Goal: Transaction & Acquisition: Purchase product/service

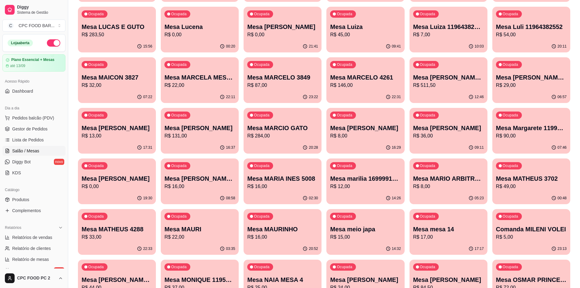
scroll to position [1218, 0]
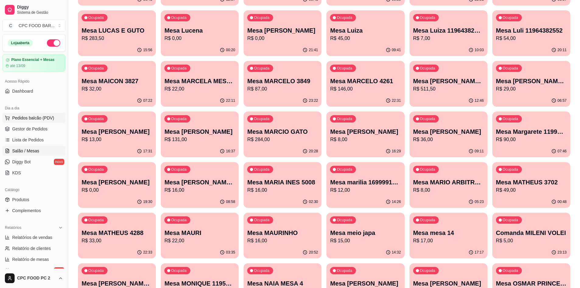
click at [37, 121] on span "Pedidos balcão (PDV)" at bounding box center [33, 118] width 42 height 6
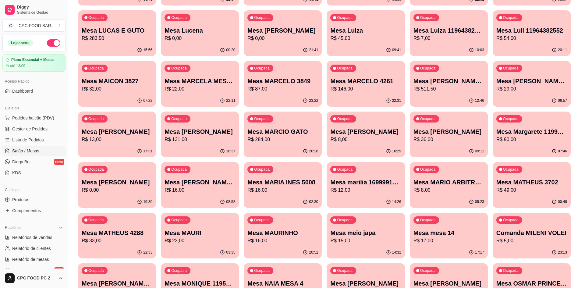
click at [39, 119] on img at bounding box center [47, 116] width 56 height 38
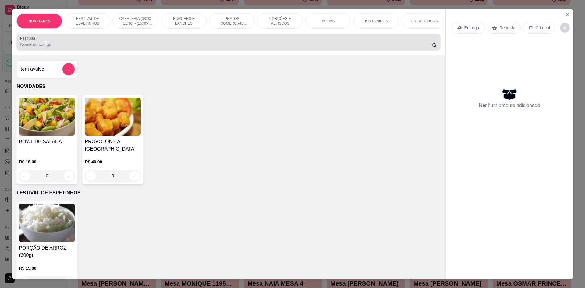
click at [109, 47] on input "Pesquisa" at bounding box center [225, 44] width 411 height 6
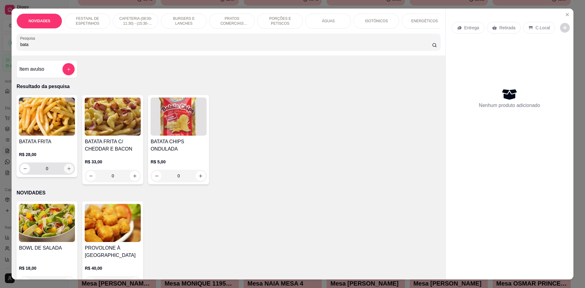
type input "bata"
click at [67, 171] on icon "increase-product-quantity" at bounding box center [69, 168] width 5 height 5
type input "1"
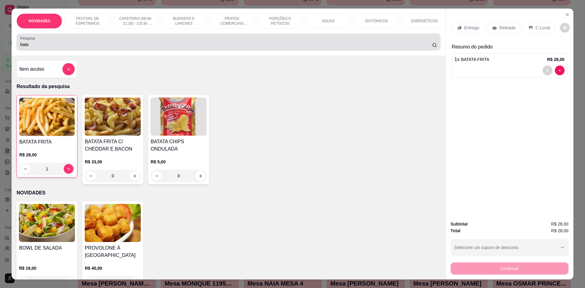
click at [49, 48] on div "bata" at bounding box center [228, 42] width 416 height 12
drag, startPoint x: 49, startPoint y: 52, endPoint x: 44, endPoint y: 54, distance: 5.3
click at [47, 48] on div "bata" at bounding box center [228, 42] width 416 height 12
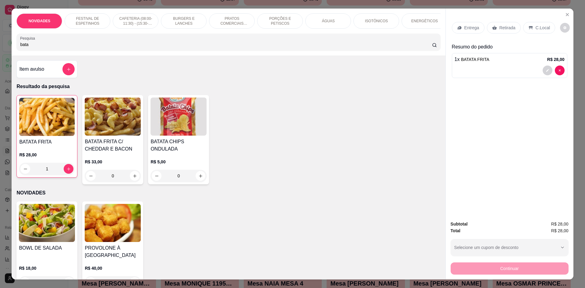
drag, startPoint x: 39, startPoint y: 55, endPoint x: 9, endPoint y: 55, distance: 30.8
click at [9, 55] on div "NOVIDADES FESTIVAL DE ESPETINHOS CAFETERIA (08:00-11:30) - (15:30-18:00) BURGER…" at bounding box center [292, 144] width 585 height 288
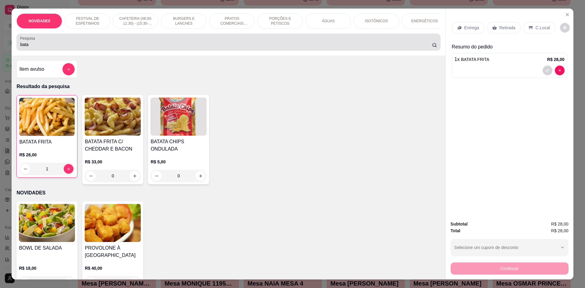
click at [36, 51] on div "Pesquisa bata" at bounding box center [227, 41] width 423 height 17
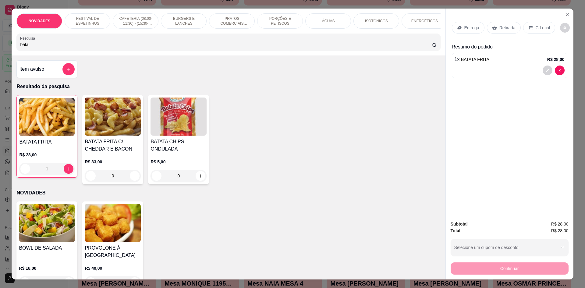
click at [32, 47] on input "bata" at bounding box center [225, 44] width 411 height 6
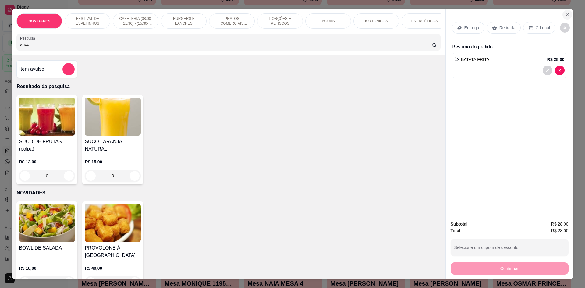
type input "suco"
click at [566, 14] on icon "Close" at bounding box center [567, 14] width 2 height 2
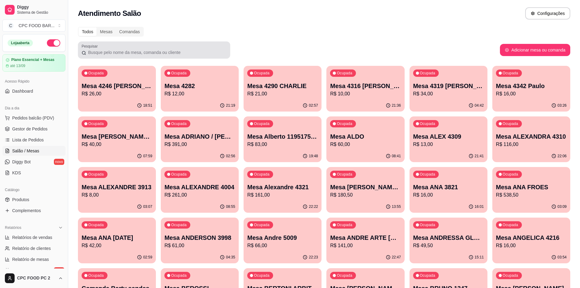
click at [180, 50] on input "Pesquisar" at bounding box center [156, 52] width 140 height 6
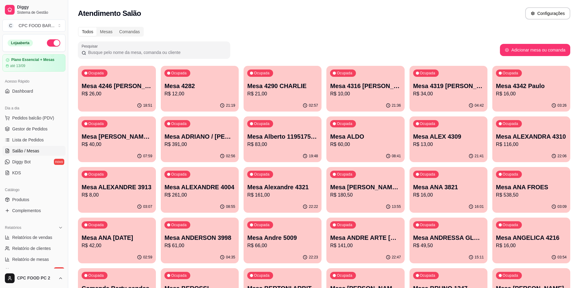
click at [180, 50] on input "Pesquisar" at bounding box center [156, 52] width 140 height 6
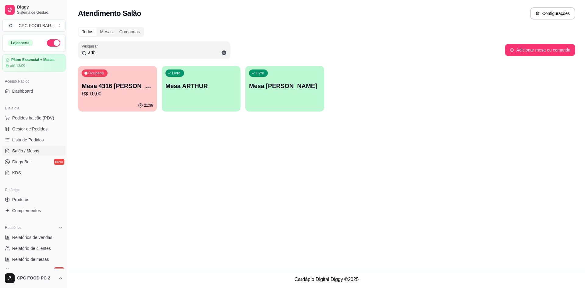
type input "arth"
click at [276, 99] on div "Livre Mesa [PERSON_NAME]" at bounding box center [284, 85] width 79 height 38
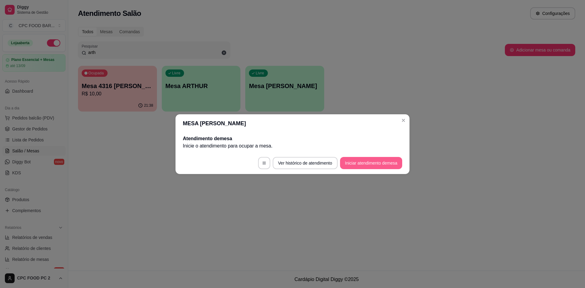
click at [370, 163] on button "Iniciar atendimento de mesa" at bounding box center [371, 163] width 62 height 12
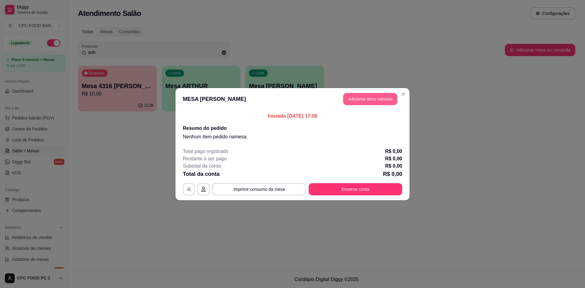
click at [367, 102] on button "Adicionar itens na mesa" at bounding box center [370, 99] width 54 height 12
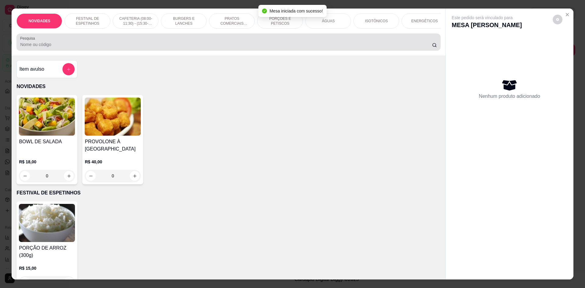
click at [219, 48] on div at bounding box center [228, 42] width 416 height 12
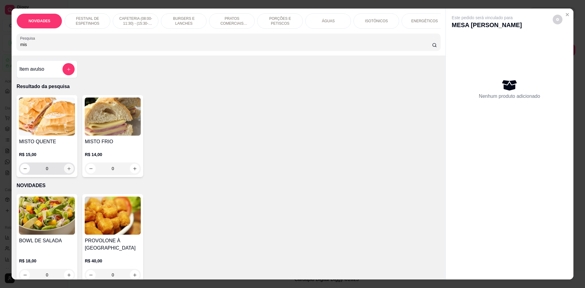
type input "mis"
click at [68, 171] on icon "increase-product-quantity" at bounding box center [69, 168] width 5 height 5
type input "1"
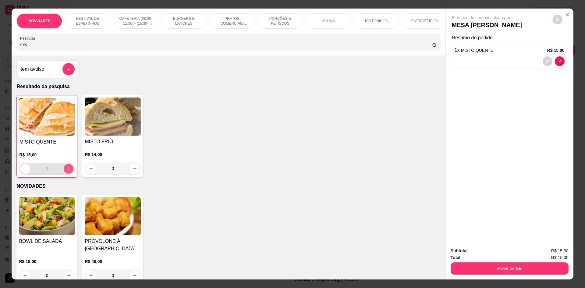
click at [68, 171] on icon "increase-product-quantity" at bounding box center [68, 169] width 5 height 5
type input "2"
click at [69, 47] on input "mis" at bounding box center [225, 44] width 411 height 6
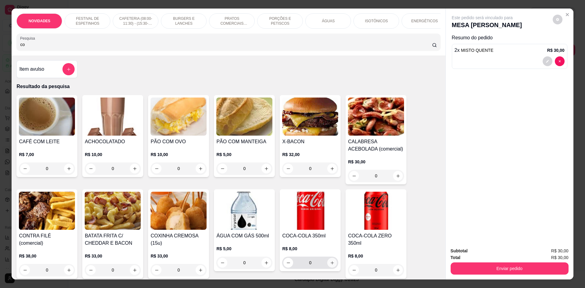
type input "co"
click at [330, 265] on icon "increase-product-quantity" at bounding box center [332, 262] width 5 height 5
type input "1"
click at [329, 265] on icon "increase-product-quantity" at bounding box center [331, 263] width 5 height 5
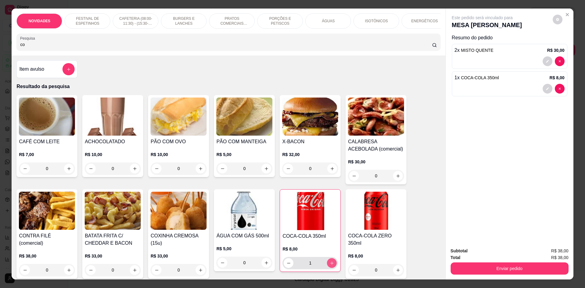
type input "2"
click at [481, 274] on button "Enviar pedido" at bounding box center [509, 268] width 118 height 12
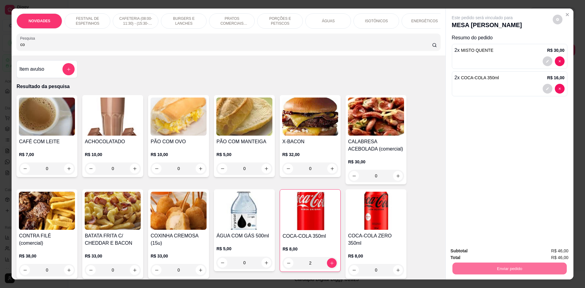
click at [482, 253] on button "Não registrar e enviar pedido" at bounding box center [488, 253] width 63 height 12
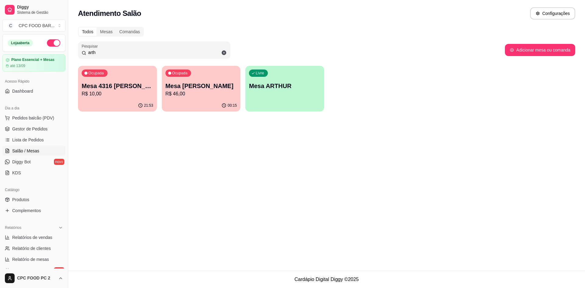
click at [165, 50] on input "arth" at bounding box center [156, 52] width 140 height 6
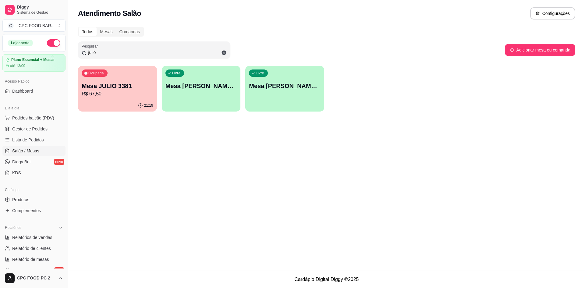
type input "julio"
click at [128, 91] on p "R$ 67,50" at bounding box center [118, 93] width 72 height 7
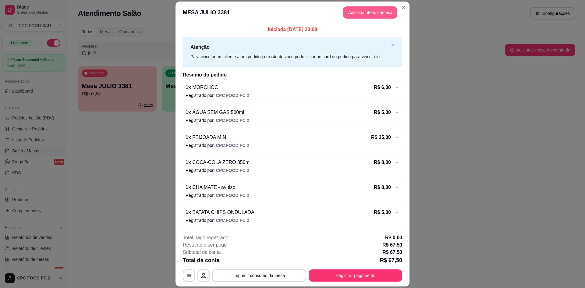
click at [370, 15] on button "Adicionar itens na mesa" at bounding box center [370, 12] width 54 height 12
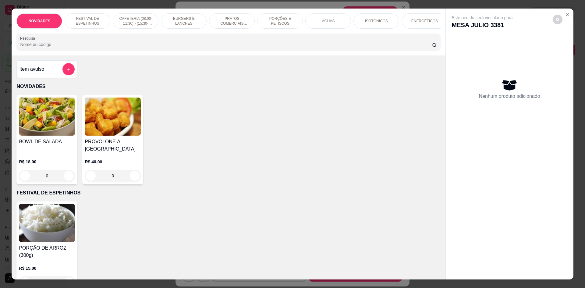
click at [325, 23] on div "ÁGUAS" at bounding box center [328, 20] width 46 height 15
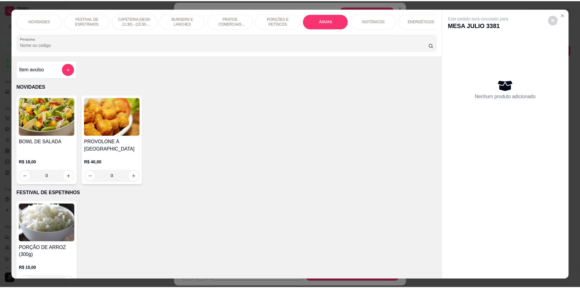
scroll to position [11, 0]
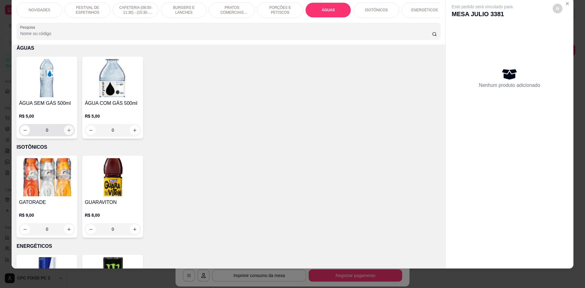
click at [71, 134] on button "increase-product-quantity" at bounding box center [69, 130] width 10 height 10
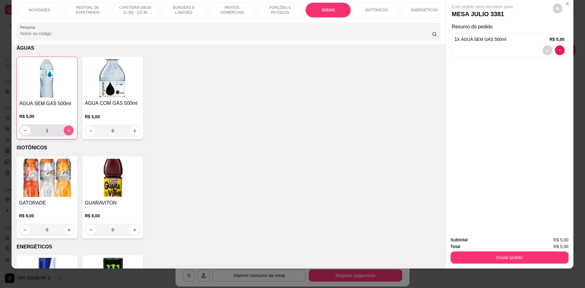
type input "1"
click at [510, 256] on button "Enviar pedido" at bounding box center [509, 257] width 114 height 12
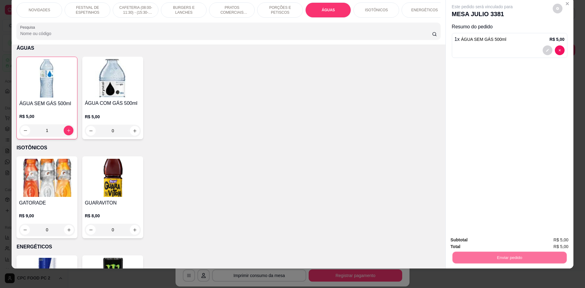
click at [475, 242] on button "Não registrar e enviar pedido" at bounding box center [488, 243] width 63 height 12
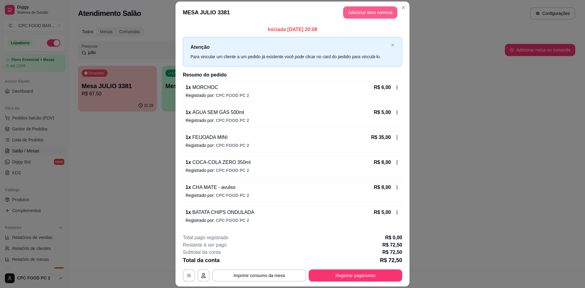
click at [378, 13] on button "Adicionar itens na mesa" at bounding box center [370, 12] width 54 height 12
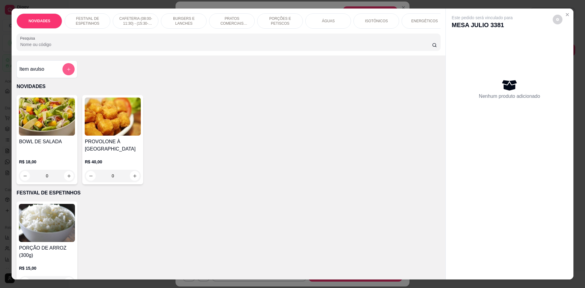
click at [68, 72] on icon "add-separate-item" at bounding box center [68, 69] width 5 height 5
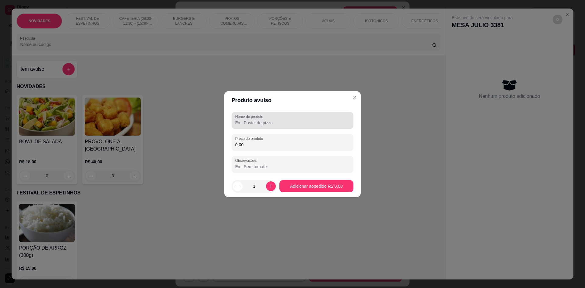
click at [265, 120] on input "Nome do produto" at bounding box center [292, 123] width 114 height 6
click at [289, 125] on input "trident" at bounding box center [292, 123] width 114 height 6
click at [288, 125] on input "trident" at bounding box center [292, 123] width 114 height 6
drag, startPoint x: 287, startPoint y: 125, endPoint x: 210, endPoint y: 115, distance: 77.3
click at [213, 115] on div "Produto avulso Nome do produto trident Preço do produto 0,00 Observações 1 Adic…" at bounding box center [292, 144] width 585 height 288
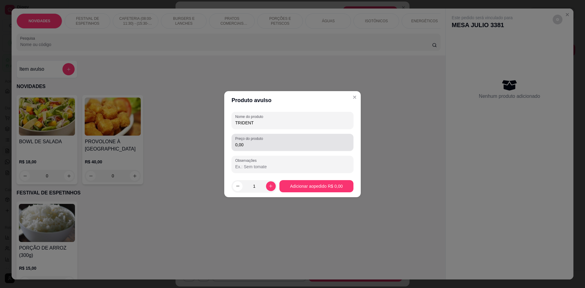
type input "TRIDENT"
click at [246, 142] on input "0,00" at bounding box center [292, 145] width 114 height 6
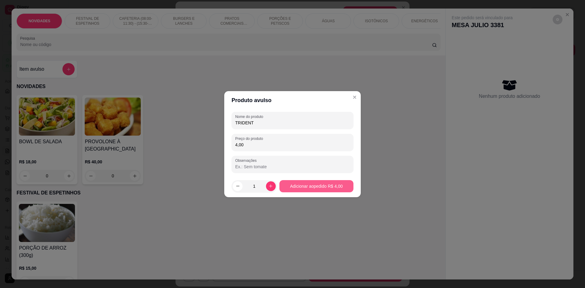
type input "4,00"
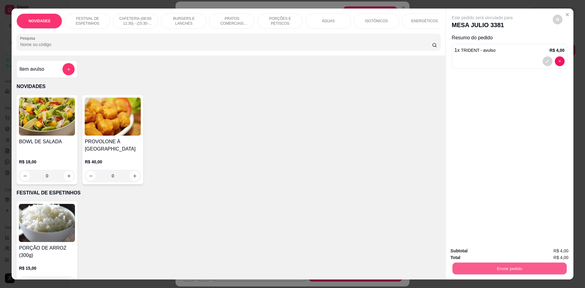
click at [521, 268] on button "Enviar pedido" at bounding box center [509, 268] width 114 height 12
click at [504, 253] on button "Não registrar e enviar pedido" at bounding box center [488, 254] width 63 height 12
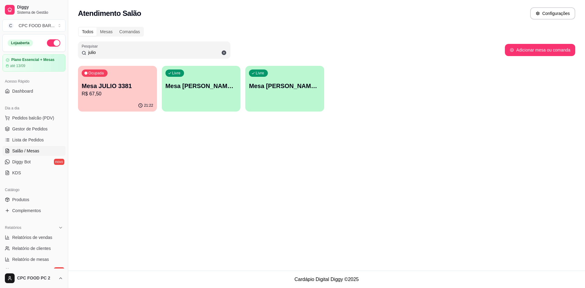
click at [106, 51] on input "julio" at bounding box center [156, 52] width 140 height 6
click at [105, 51] on input "julio" at bounding box center [156, 52] width 140 height 6
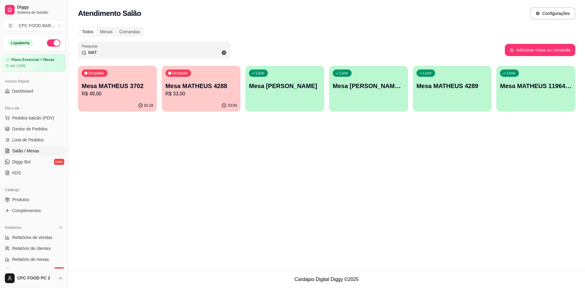
type input "MAT"
click at [207, 93] on p "R$ 33,00" at bounding box center [200, 93] width 69 height 7
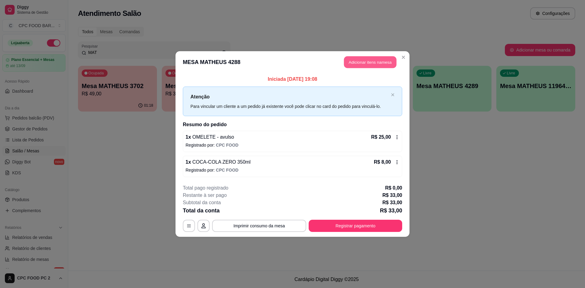
click at [366, 64] on button "Adicionar itens na mesa" at bounding box center [370, 62] width 52 height 12
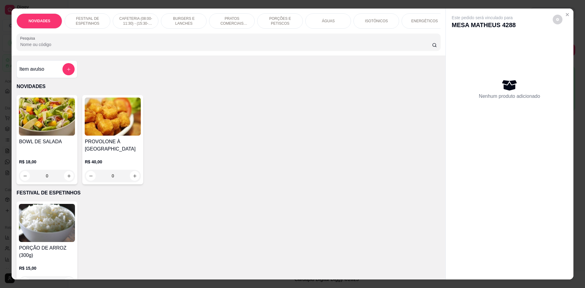
click at [217, 47] on input "Pesquisa" at bounding box center [225, 44] width 411 height 6
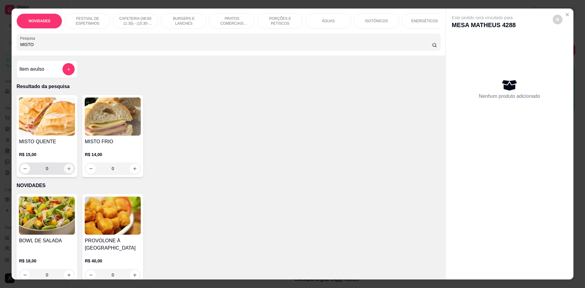
type input "MISTO"
click at [67, 171] on icon "increase-product-quantity" at bounding box center [69, 168] width 5 height 5
type input "1"
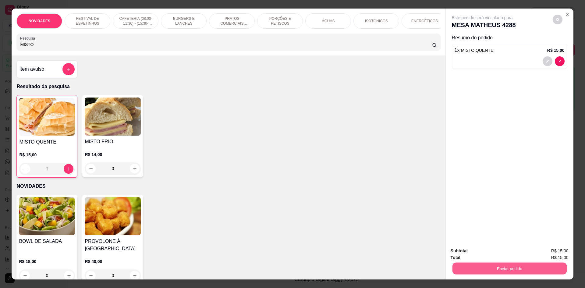
click at [533, 265] on button "Enviar pedido" at bounding box center [509, 268] width 114 height 12
click at [492, 256] on button "Não registrar e enviar pedido" at bounding box center [488, 253] width 61 height 11
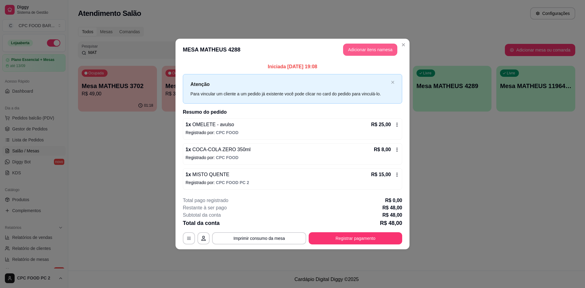
click at [363, 52] on button "Adicionar itens na mesa" at bounding box center [370, 50] width 54 height 12
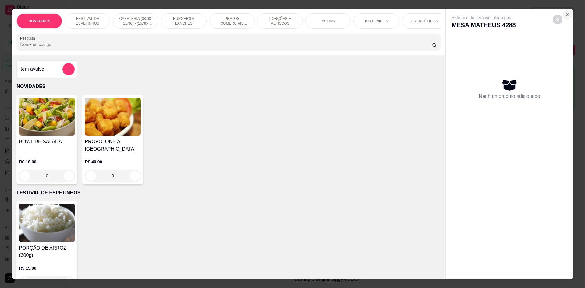
click at [564, 17] on icon "Close" at bounding box center [566, 14] width 5 height 5
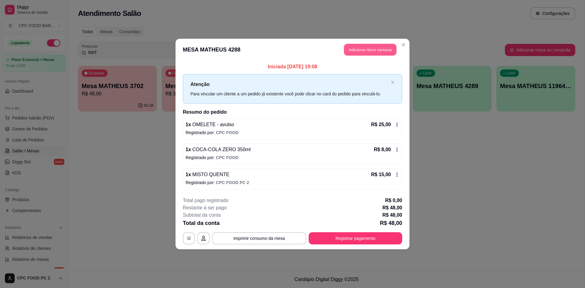
click at [358, 48] on button "Adicionar itens na mesa" at bounding box center [370, 50] width 52 height 12
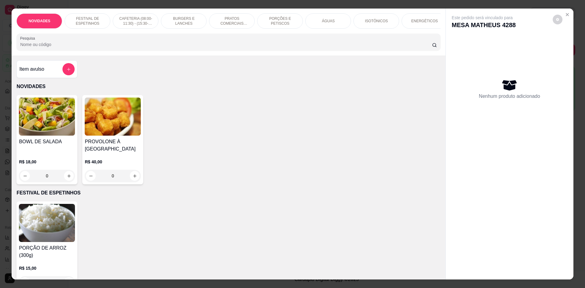
click at [124, 47] on input "Pesquisa" at bounding box center [225, 44] width 411 height 6
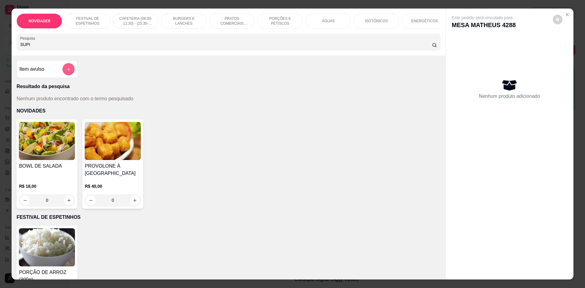
type input "SUPI"
click at [64, 72] on button "add-separate-item" at bounding box center [69, 69] width 12 height 12
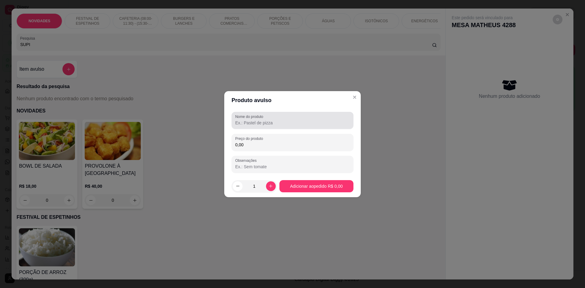
click at [261, 124] on input "Nome do produto" at bounding box center [292, 123] width 114 height 6
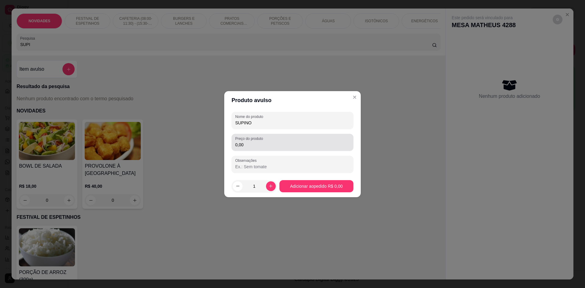
type input "SUPINO"
click at [289, 141] on div "0,00" at bounding box center [292, 142] width 114 height 12
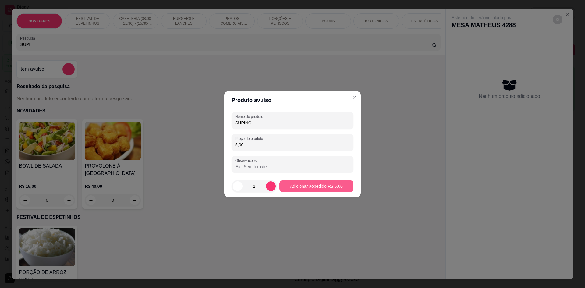
type input "5,00"
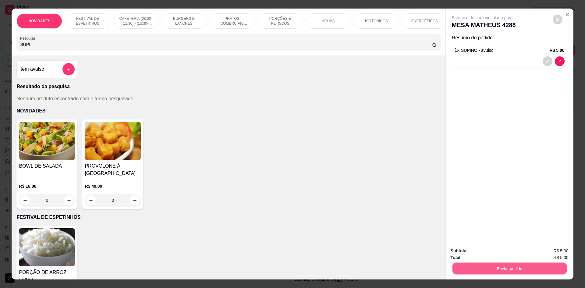
click at [481, 268] on button "Enviar pedido" at bounding box center [509, 268] width 114 height 12
click at [494, 252] on button "Não registrar e enviar pedido" at bounding box center [488, 254] width 63 height 12
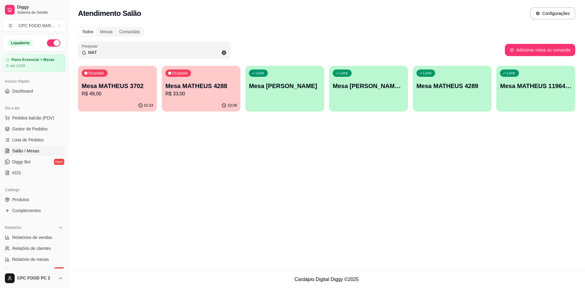
click at [125, 87] on p "Mesa MATHEUS 3702" at bounding box center [118, 86] width 72 height 9
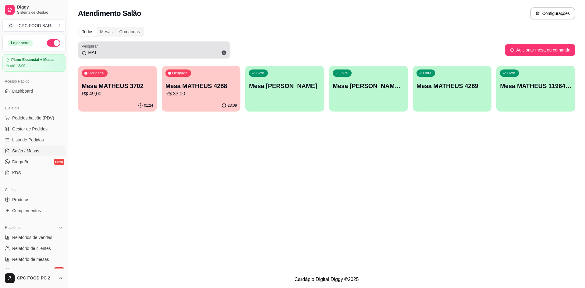
click at [119, 54] on input "MAT" at bounding box center [156, 52] width 140 height 6
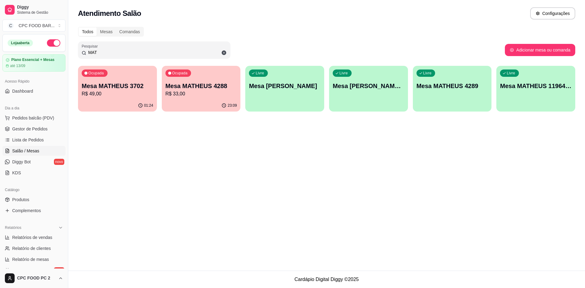
click at [119, 54] on input "MAT" at bounding box center [156, 52] width 140 height 6
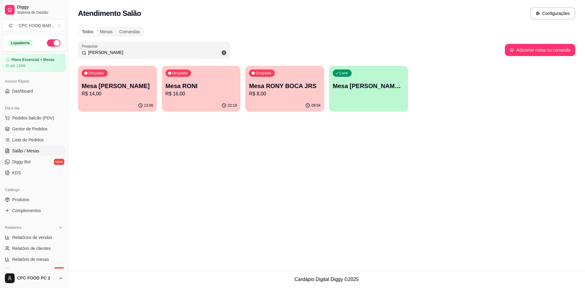
type input "[PERSON_NAME]"
click at [239, 89] on div "Ocupada Mesa RONI R$ 16,00" at bounding box center [201, 82] width 76 height 33
click at [221, 81] on div "Ocupada Mesa RONI R$ 16,00" at bounding box center [201, 83] width 79 height 34
click at [281, 85] on p "Mesa RONY BOCA JRS" at bounding box center [284, 86] width 69 height 8
click at [204, 85] on p "Mesa RONI" at bounding box center [201, 86] width 72 height 9
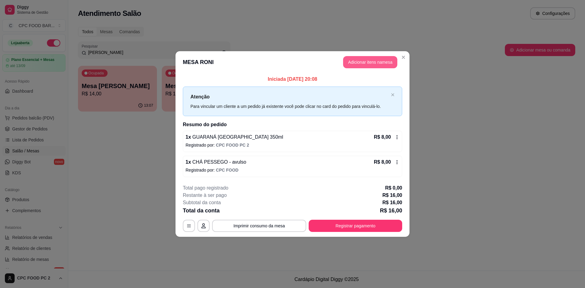
click at [381, 61] on button "Adicionar itens na mesa" at bounding box center [370, 62] width 54 height 12
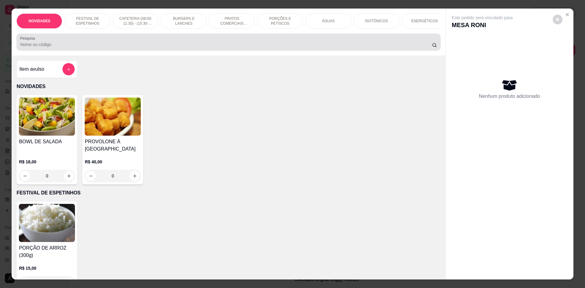
click at [195, 46] on div at bounding box center [228, 42] width 416 height 12
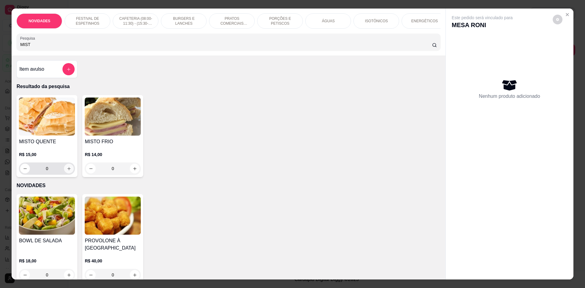
type input "MIST"
click at [67, 171] on icon "increase-product-quantity" at bounding box center [69, 168] width 5 height 5
type input "1"
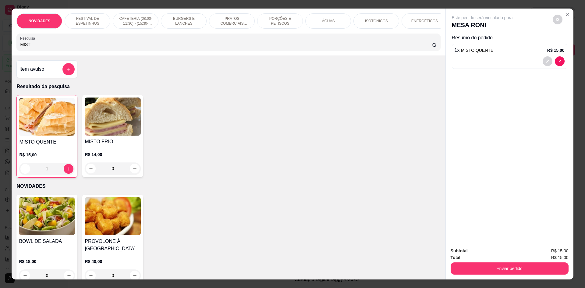
click at [44, 47] on input "MIST" at bounding box center [225, 44] width 411 height 6
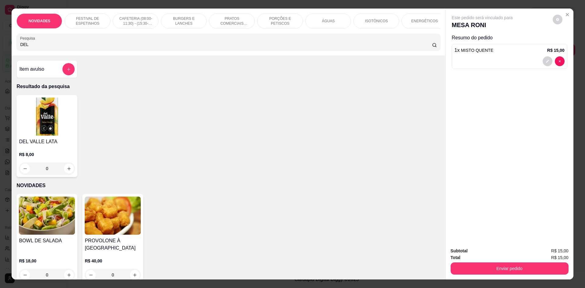
type input "DEL"
click at [69, 174] on div "0" at bounding box center [47, 168] width 56 height 12
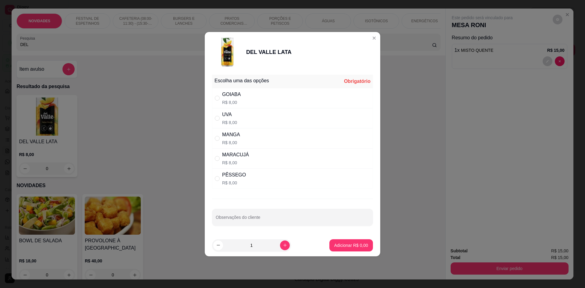
click at [220, 177] on div "" at bounding box center [218, 178] width 7 height 7
radio input "true"
click at [346, 248] on button "Adicionar R$ 8,00" at bounding box center [351, 245] width 44 height 12
type input "1"
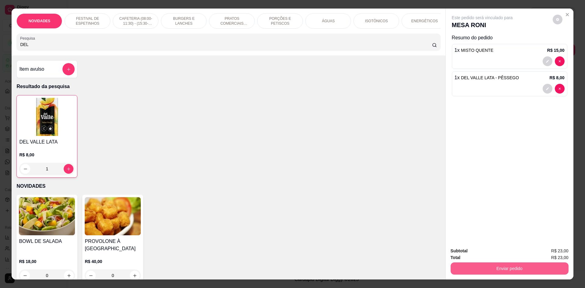
click at [477, 267] on button "Enviar pedido" at bounding box center [509, 268] width 118 height 12
click at [482, 255] on button "Não registrar e enviar pedido" at bounding box center [488, 254] width 63 height 12
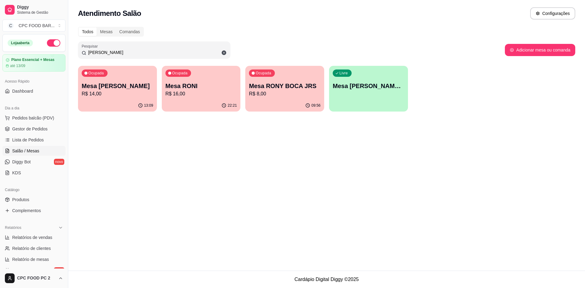
click at [267, 93] on p "R$ 8,00" at bounding box center [285, 93] width 72 height 7
click at [193, 72] on div "Ocupada Mesa RONI R$ 16,00" at bounding box center [201, 82] width 76 height 33
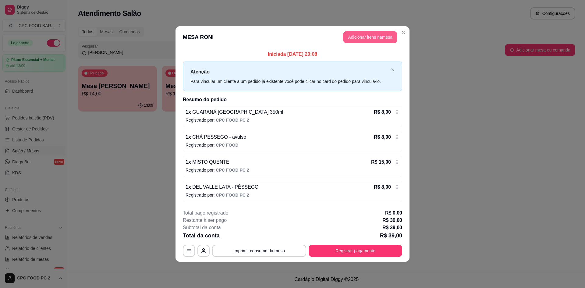
click at [365, 34] on button "Adicionar itens na mesa" at bounding box center [370, 37] width 54 height 12
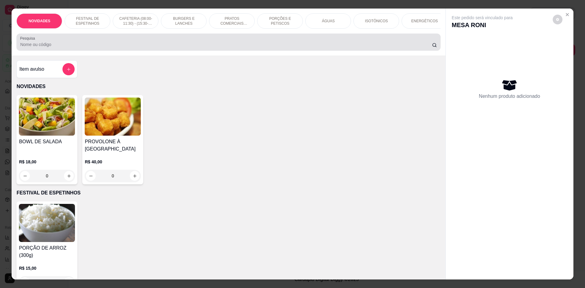
drag, startPoint x: 226, startPoint y: 54, endPoint x: 228, endPoint y: 49, distance: 5.0
click at [226, 51] on div "Pesquisa" at bounding box center [227, 41] width 423 height 17
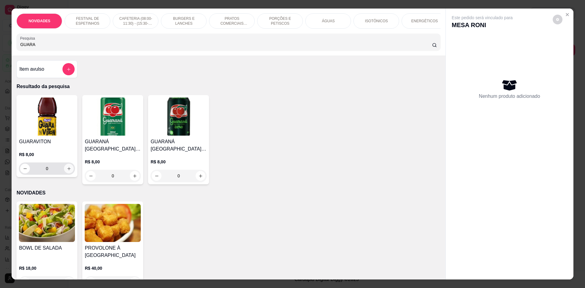
type input "GUARA"
click at [69, 173] on button "increase-product-quantity" at bounding box center [69, 168] width 10 height 10
type input "1"
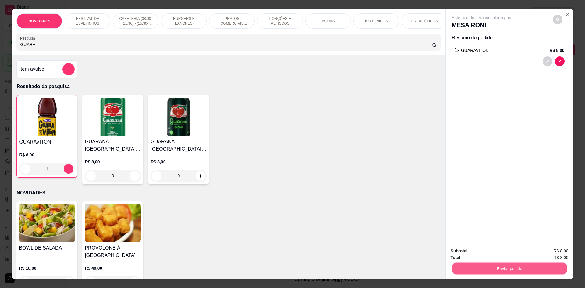
click at [553, 266] on button "Enviar pedido" at bounding box center [509, 268] width 114 height 12
click at [500, 255] on button "Não registrar e enviar pedido" at bounding box center [488, 254] width 63 height 12
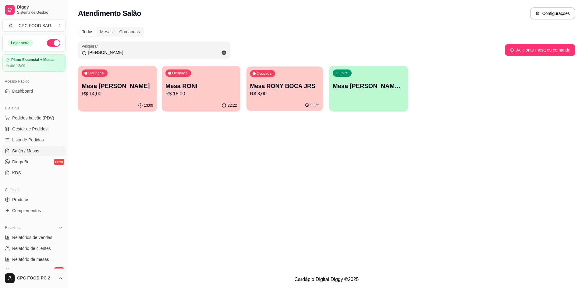
click at [265, 98] on div "Ocupada Mesa RONY BOCA JRS R$ 8,00" at bounding box center [284, 82] width 76 height 33
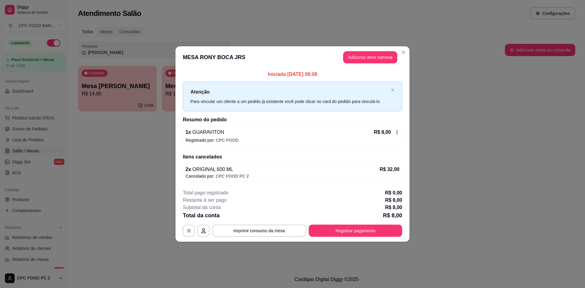
click at [397, 135] on div "R$ 8,00" at bounding box center [387, 131] width 26 height 7
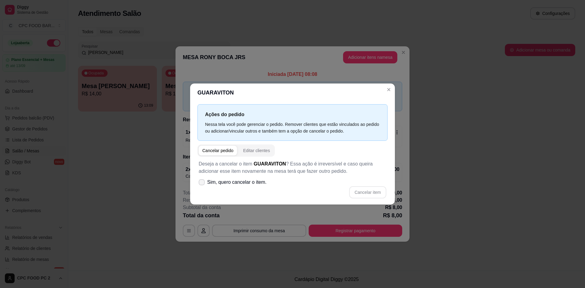
click at [205, 184] on label "Sim, quero cancelar o item." at bounding box center [232, 182] width 73 height 12
click at [202, 184] on input "Sim, quero cancelar o item." at bounding box center [200, 185] width 4 height 4
checkbox input "true"
click at [365, 193] on button "Cancelar item" at bounding box center [367, 192] width 36 height 12
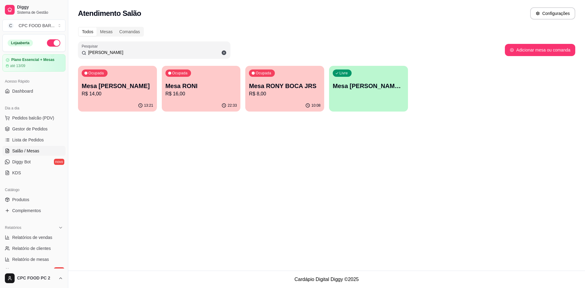
drag, startPoint x: 97, startPoint y: 52, endPoint x: 73, endPoint y: 52, distance: 24.4
click at [73, 52] on div "Todos Mesas Comandas Pesquisar RON Adicionar mesa ou comanda Ocupada Mesa [PERS…" at bounding box center [326, 71] width 516 height 96
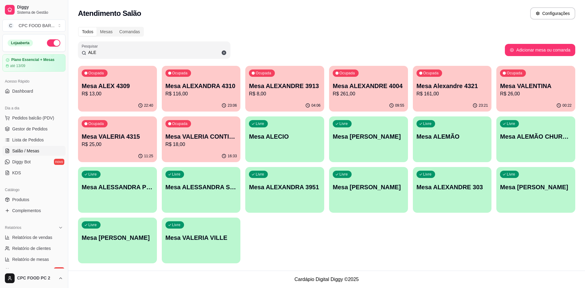
type input "ALE"
click at [302, 133] on p "Mesa ALECIO" at bounding box center [284, 136] width 69 height 8
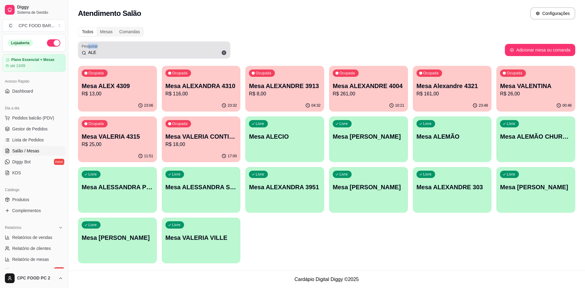
drag, startPoint x: 104, startPoint y: 49, endPoint x: 87, endPoint y: 48, distance: 17.1
click at [87, 48] on div "Pesquisar ALE" at bounding box center [154, 49] width 152 height 17
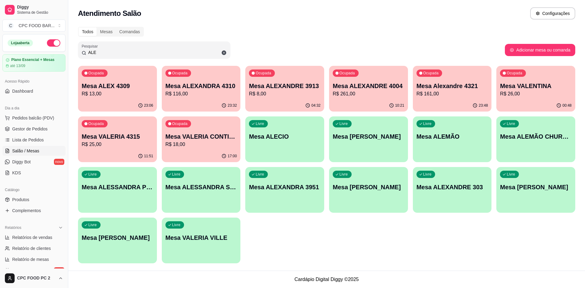
drag, startPoint x: 98, startPoint y: 52, endPoint x: 77, endPoint y: 50, distance: 21.1
click at [77, 50] on div "Todos Mesas Comandas Pesquisar ALE Adicionar mesa ou comanda Ocupada Mesa ALEX …" at bounding box center [326, 146] width 516 height 247
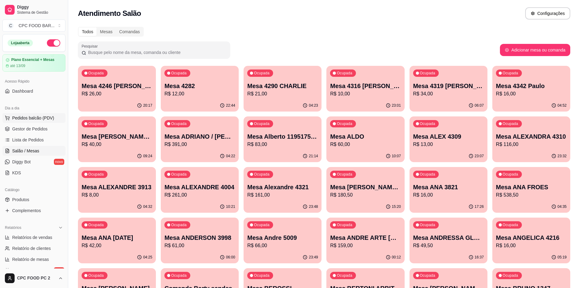
click at [37, 116] on span "Pedidos balcão (PDV)" at bounding box center [33, 118] width 42 height 6
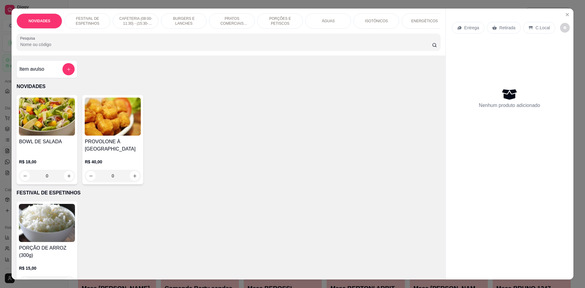
click at [61, 47] on input "Pesquisa" at bounding box center [225, 44] width 411 height 6
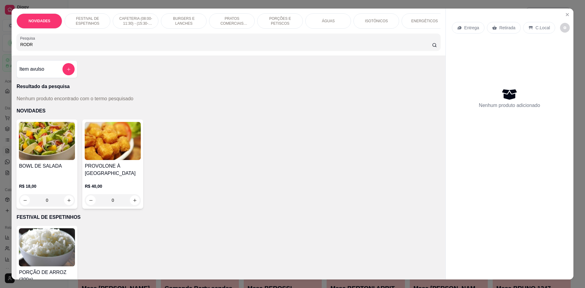
drag, startPoint x: 38, startPoint y: 49, endPoint x: 0, endPoint y: 52, distance: 38.2
click at [0, 52] on div "NOVIDADES FESTIVAL DE ESPETINHOS CAFETERIA (08:00-11:30) - (15:30-18:00) BURGER…" at bounding box center [292, 144] width 585 height 288
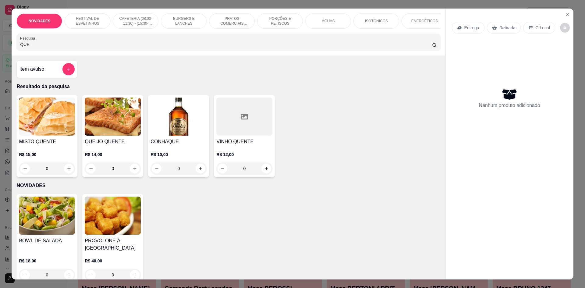
type input "QUE"
click at [132, 171] on icon "increase-product-quantity" at bounding box center [134, 168] width 5 height 5
type input "1"
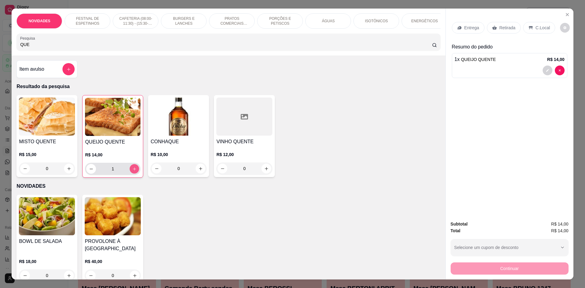
click at [133, 170] on icon "increase-product-quantity" at bounding box center [134, 168] width 3 height 3
type input "2"
drag, startPoint x: 111, startPoint y: 49, endPoint x: 0, endPoint y: 46, distance: 110.9
click at [0, 46] on div "NOVIDADES FESTIVAL DE ESPETINHOS CAFETERIA (08:00-11:30) - (15:30-18:00) BURGER…" at bounding box center [292, 144] width 585 height 288
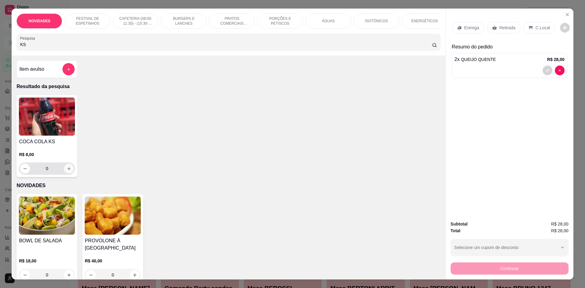
type input "KS"
click at [68, 171] on icon "increase-product-quantity" at bounding box center [69, 168] width 5 height 5
type input "1"
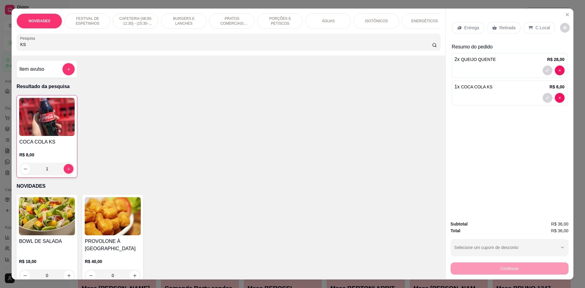
drag, startPoint x: 29, startPoint y: 50, endPoint x: 0, endPoint y: 47, distance: 29.3
click at [0, 47] on div "NOVIDADES FESTIVAL DE ESPETINHOS CAFETERIA (08:00-11:30) - (15:30-18:00) BURGER…" at bounding box center [292, 144] width 585 height 288
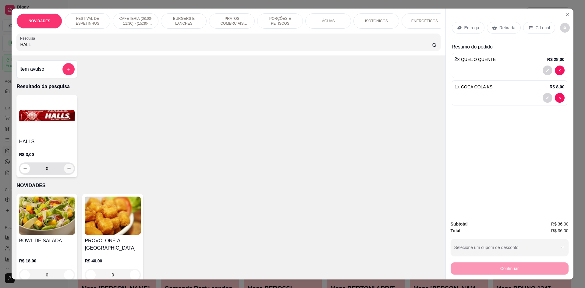
type input "HALL"
click at [67, 171] on icon "increase-product-quantity" at bounding box center [69, 168] width 5 height 5
type input "1"
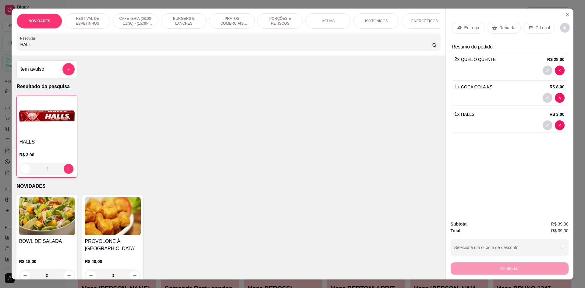
click at [539, 23] on div "C.Local" at bounding box center [539, 28] width 32 height 12
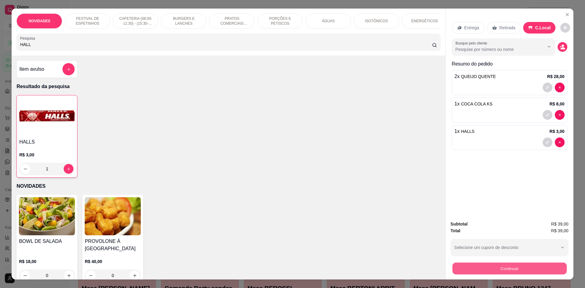
click at [489, 268] on button "Continuar" at bounding box center [509, 268] width 114 height 12
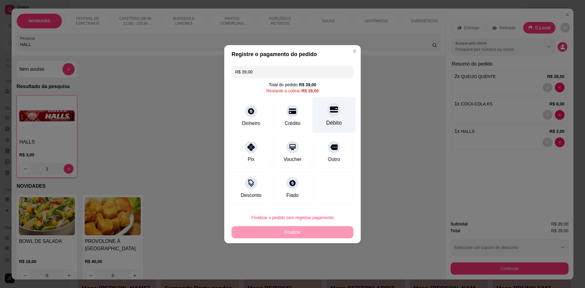
click at [337, 115] on div "Débito" at bounding box center [333, 115] width 43 height 36
type input "R$ 0,00"
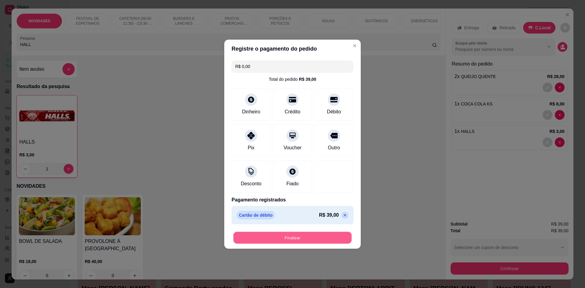
click at [288, 234] on button "Finalizar" at bounding box center [292, 237] width 118 height 12
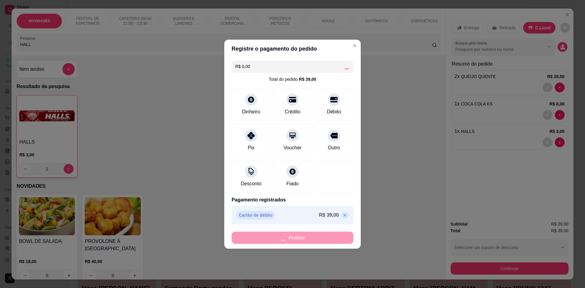
type input "0"
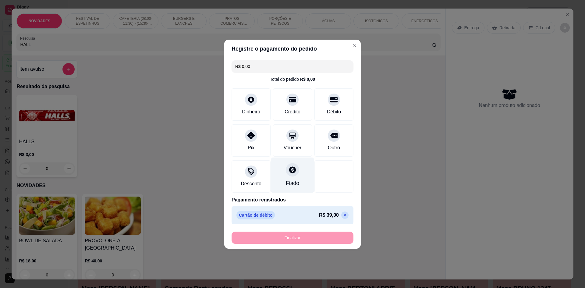
type input "-R$ 39,00"
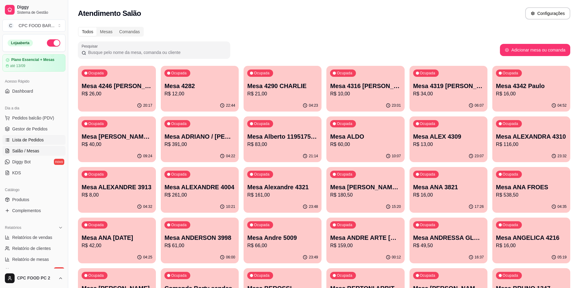
click at [25, 137] on span "Lista de Pedidos" at bounding box center [28, 140] width 32 height 6
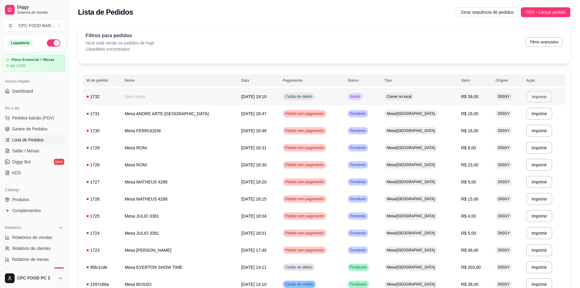
click at [532, 95] on button "Imprimir" at bounding box center [539, 97] width 26 height 12
click at [22, 118] on span "Pedidos balcão (PDV)" at bounding box center [33, 118] width 42 height 6
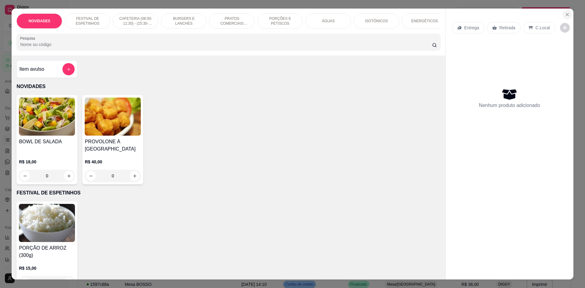
click at [566, 14] on icon "Close" at bounding box center [567, 14] width 2 height 2
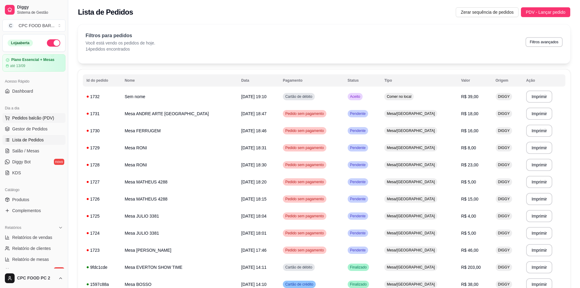
click at [33, 119] on span "Pedidos balcão (PDV)" at bounding box center [33, 118] width 42 height 6
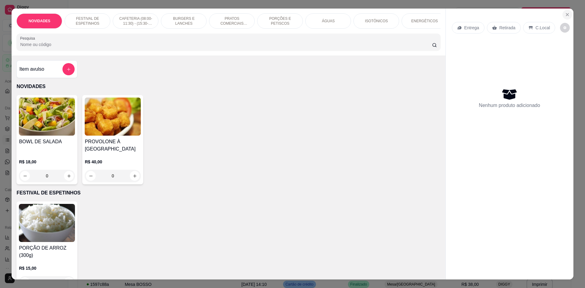
click at [564, 15] on icon "Close" at bounding box center [566, 14] width 5 height 5
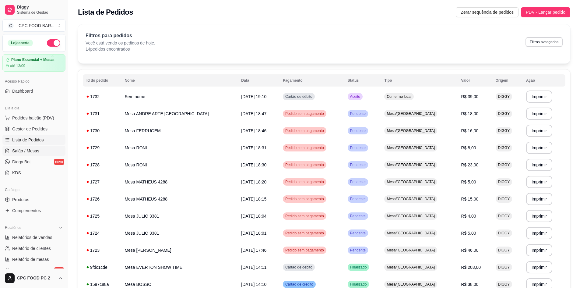
click at [16, 150] on span "Salão / Mesas" at bounding box center [25, 151] width 27 height 6
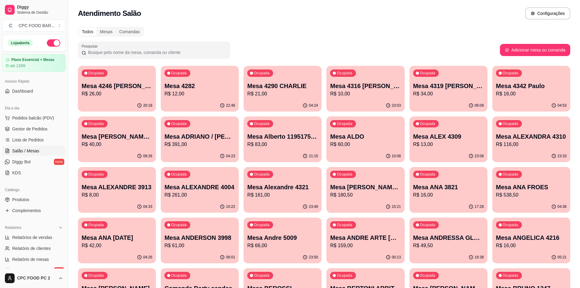
click at [207, 51] on input "Pesquisar" at bounding box center [156, 52] width 140 height 6
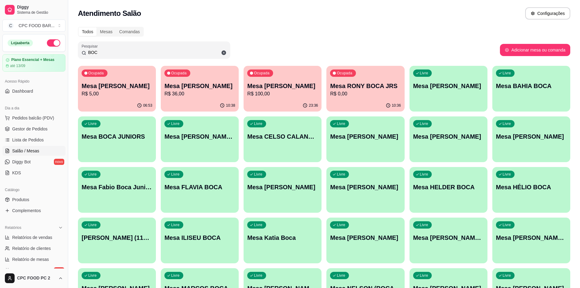
type input "BOC"
click at [297, 92] on p "R$ 100,00" at bounding box center [282, 93] width 71 height 7
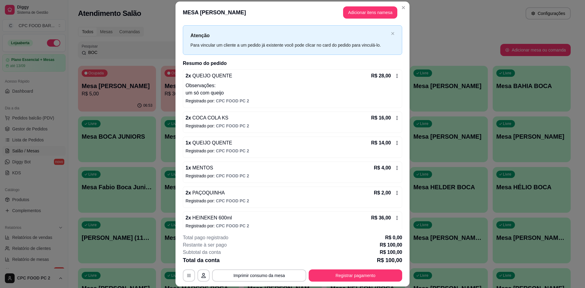
scroll to position [17, 0]
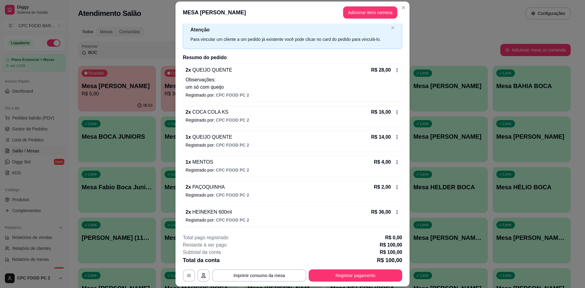
click at [394, 212] on icon at bounding box center [396, 211] width 5 height 5
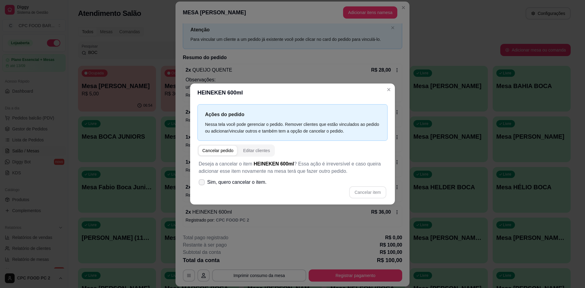
click at [257, 186] on label "Sim, quero cancelar o item." at bounding box center [232, 182] width 73 height 12
click at [202, 186] on input "Sim, quero cancelar o item." at bounding box center [200, 185] width 4 height 4
checkbox input "true"
click at [372, 193] on button "Cancelar item" at bounding box center [367, 192] width 37 height 12
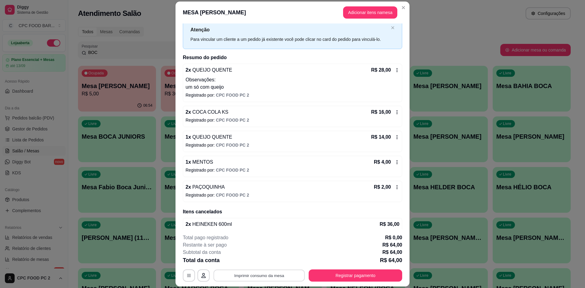
click at [266, 274] on button "Imprimir consumo da mesa" at bounding box center [258, 275] width 91 height 12
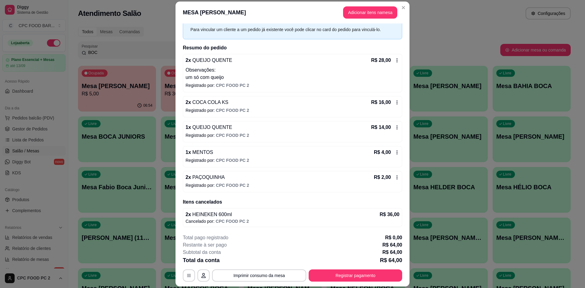
scroll to position [18, 0]
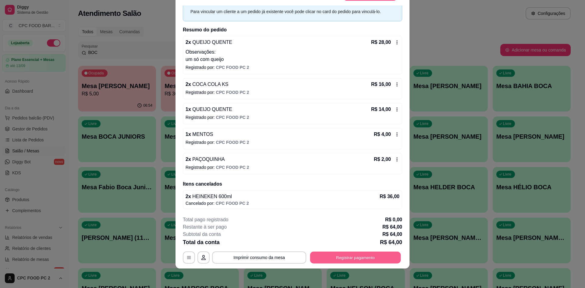
click at [356, 259] on button "Registrar pagamento" at bounding box center [355, 257] width 91 height 12
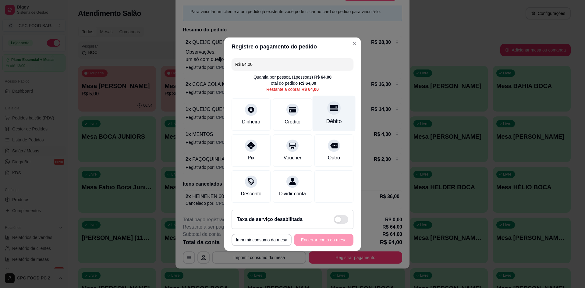
click at [329, 111] on div "Débito" at bounding box center [333, 113] width 43 height 36
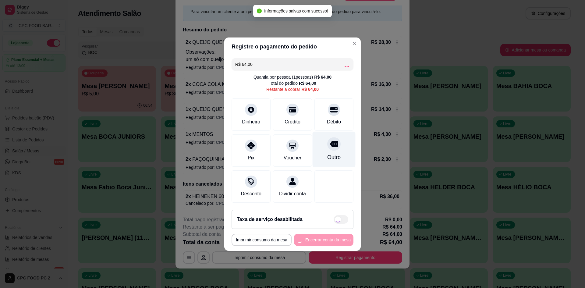
type input "R$ 0,00"
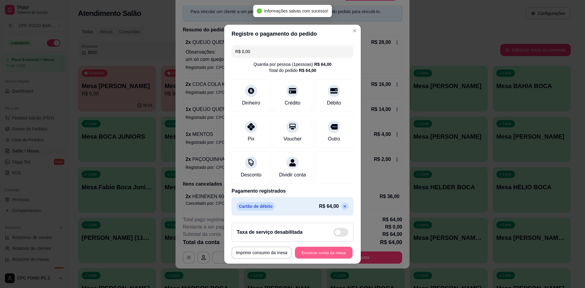
click at [312, 251] on button "Encerrar conta da mesa" at bounding box center [324, 252] width 58 height 12
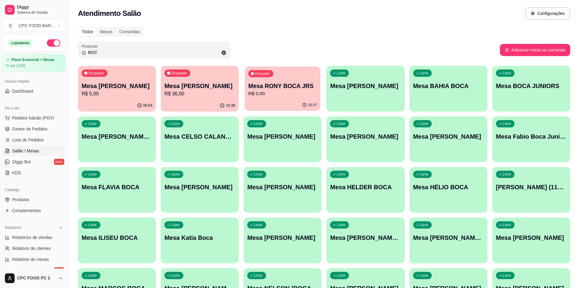
click at [270, 91] on p "R$ 0,00" at bounding box center [282, 93] width 69 height 7
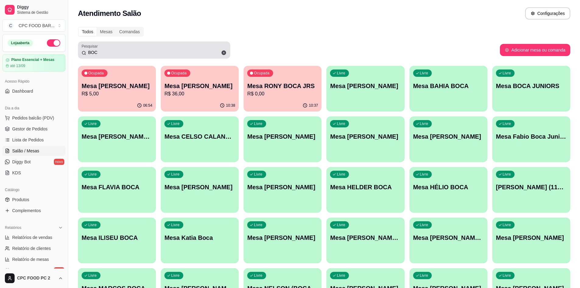
click at [221, 52] on icon at bounding box center [223, 52] width 5 height 5
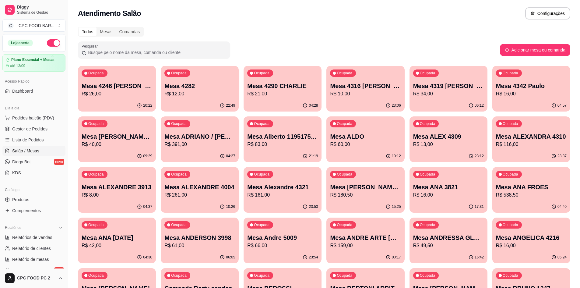
click at [184, 53] on input "Pesquisar" at bounding box center [156, 52] width 140 height 6
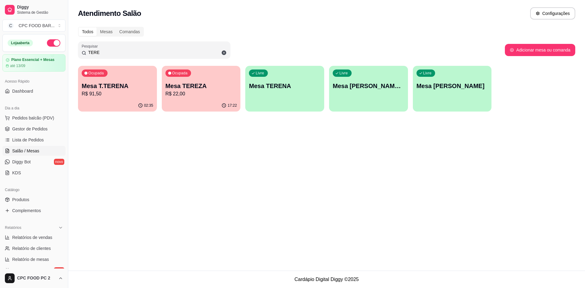
type input "TERE"
click at [126, 82] on p "Mesa T.TERENA" at bounding box center [117, 86] width 69 height 8
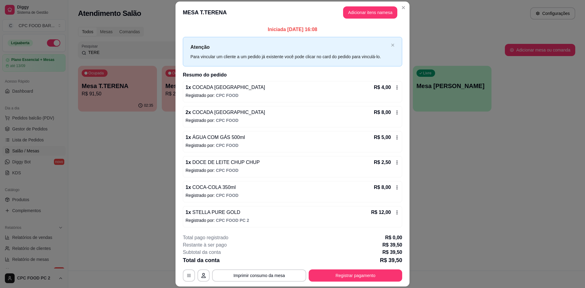
click at [394, 112] on icon at bounding box center [396, 112] width 5 height 5
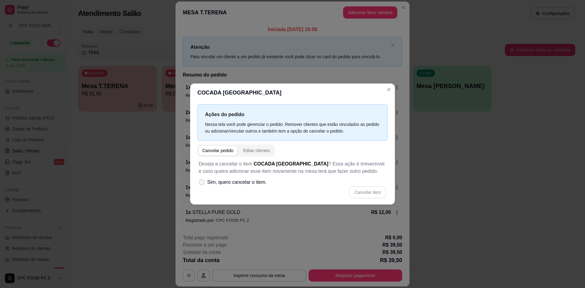
click at [256, 184] on span "Sim, quero cancelar o item." at bounding box center [236, 181] width 59 height 7
click at [202, 184] on input "Sim, quero cancelar o item." at bounding box center [200, 185] width 4 height 4
checkbox input "true"
click at [359, 189] on button "Cancelar item" at bounding box center [367, 192] width 37 height 12
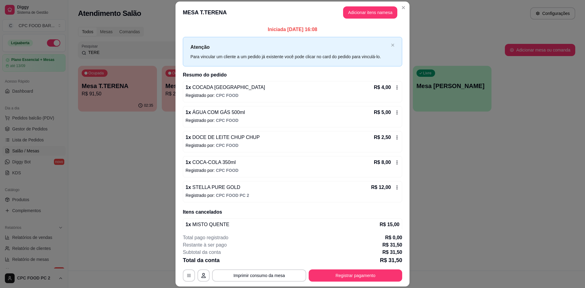
click at [394, 86] on icon at bounding box center [396, 87] width 5 height 5
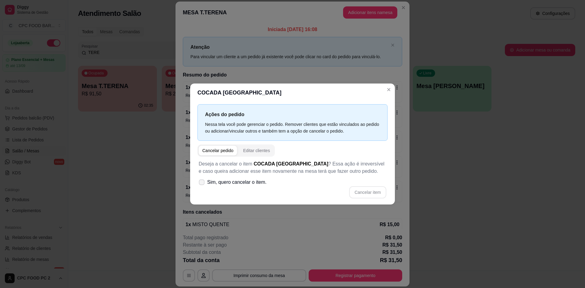
click at [245, 183] on span "Sim, quero cancelar o item." at bounding box center [236, 181] width 59 height 7
click at [202, 183] on input "Sim, quero cancelar o item." at bounding box center [200, 185] width 4 height 4
checkbox input "true"
click at [358, 192] on button "Cancelar item" at bounding box center [367, 192] width 36 height 12
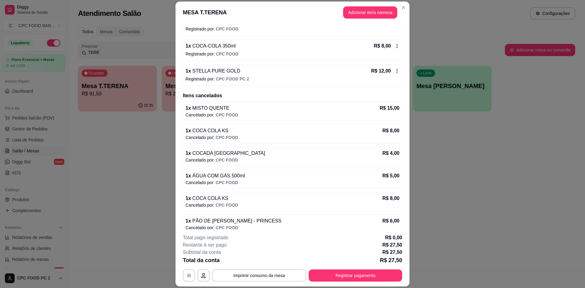
scroll to position [165, 0]
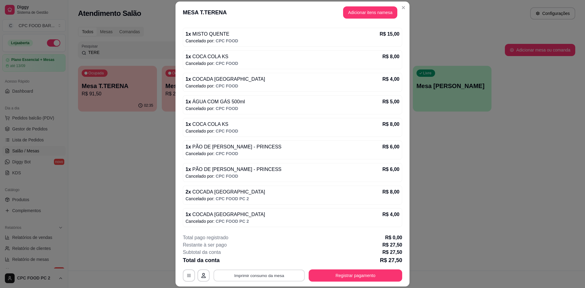
click at [275, 274] on button "Imprimir consumo da mesa" at bounding box center [258, 275] width 91 height 12
click at [383, 275] on button "Registrar pagamento" at bounding box center [355, 275] width 91 height 12
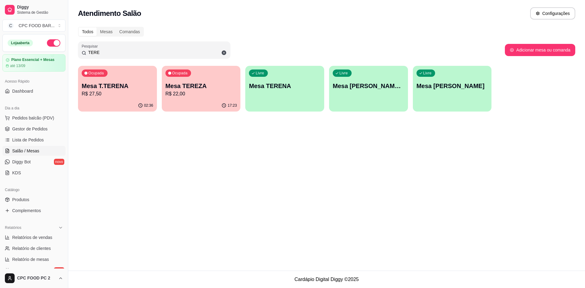
drag, startPoint x: 146, startPoint y: 52, endPoint x: 71, endPoint y: 52, distance: 75.5
click at [71, 52] on div "Todos Mesas Comandas Pesquisar TERE Adicionar mesa ou comanda Ocupada Mesa T.TE…" at bounding box center [326, 71] width 516 height 96
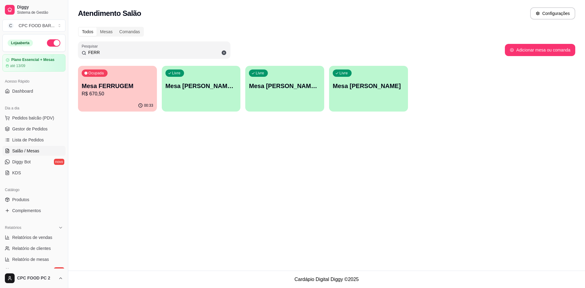
type input "FERR"
click at [99, 80] on div "Ocupada Mesa FERRUGEM R$ 670,50" at bounding box center [117, 82] width 76 height 33
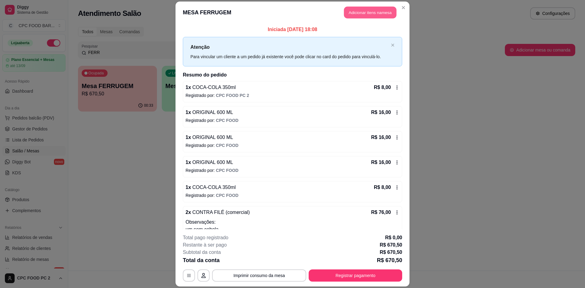
click at [351, 11] on button "Adicionar itens na mesa" at bounding box center [370, 12] width 52 height 12
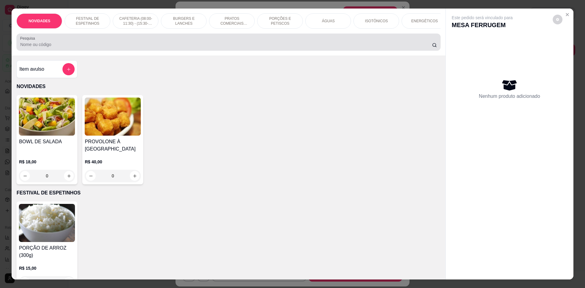
click at [226, 47] on input "Pesquisa" at bounding box center [225, 44] width 411 height 6
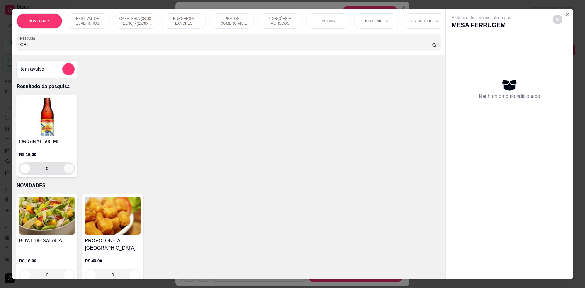
type input "ORI"
click at [67, 171] on icon "increase-product-quantity" at bounding box center [69, 168] width 5 height 5
type input "1"
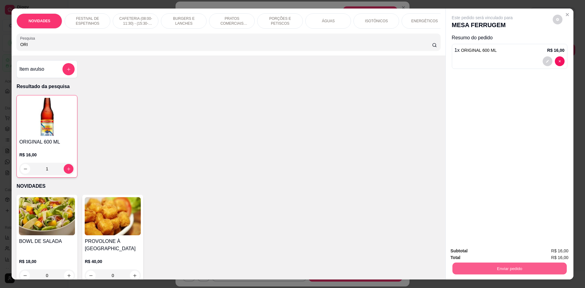
click at [486, 265] on button "Enviar pedido" at bounding box center [509, 268] width 114 height 12
click at [487, 254] on button "Não registrar e enviar pedido" at bounding box center [488, 254] width 63 height 12
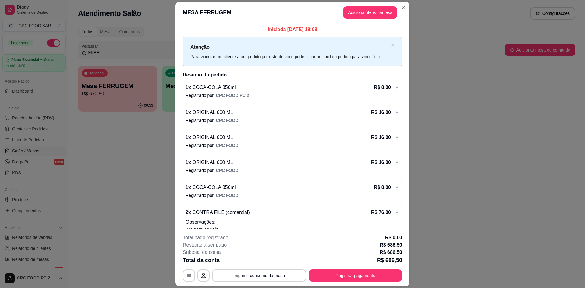
scroll to position [30, 0]
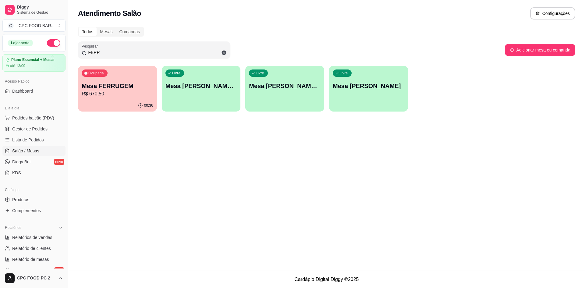
drag, startPoint x: 129, startPoint y: 54, endPoint x: 72, endPoint y: 55, distance: 56.9
click at [72, 55] on div "Todos Mesas Comandas Pesquisar FERR Adicionar mesa ou comanda Ocupada Mesa FERR…" at bounding box center [326, 71] width 516 height 96
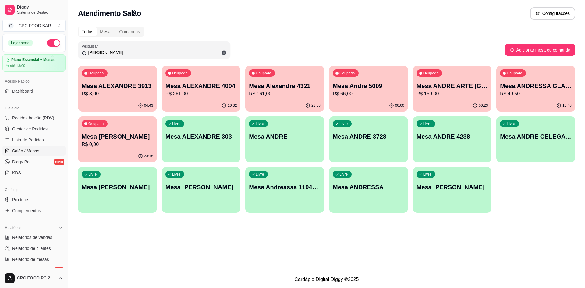
type input "[PERSON_NAME]"
click at [455, 87] on p "Mesa ANDRE ARTE [GEOGRAPHIC_DATA]" at bounding box center [452, 86] width 72 height 9
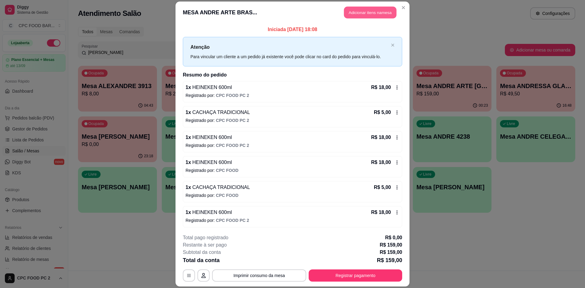
click at [360, 12] on button "Adicionar itens na mesa" at bounding box center [370, 12] width 52 height 12
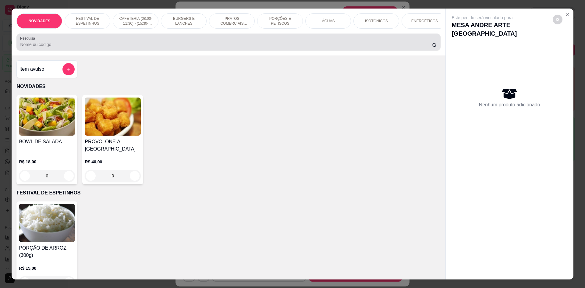
click at [203, 45] on div at bounding box center [228, 42] width 416 height 12
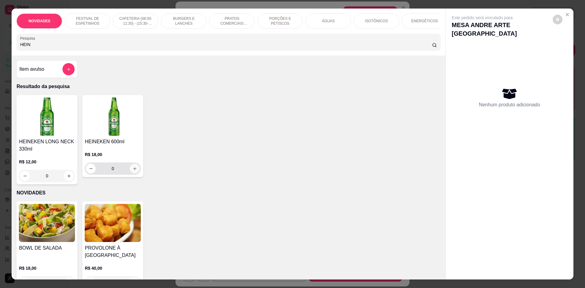
type input "HEIN"
click at [136, 170] on button "increase-product-quantity" at bounding box center [135, 168] width 10 height 10
type input "1"
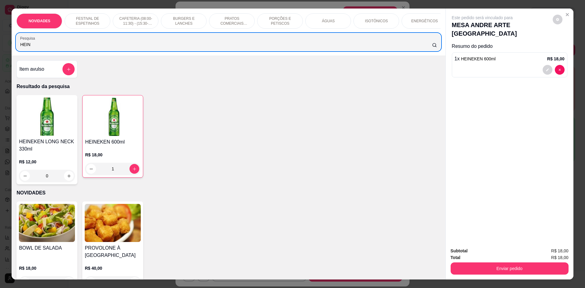
drag, startPoint x: 217, startPoint y: 52, endPoint x: 0, endPoint y: 43, distance: 217.6
click at [0, 43] on div "NOVIDADES FESTIVAL DE ESPETINHOS CAFETERIA (08:00-11:30) - (15:30-18:00) BURGER…" at bounding box center [292, 144] width 585 height 288
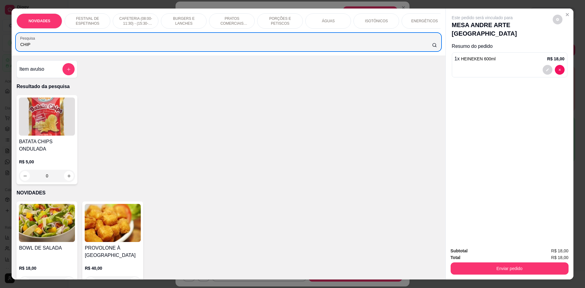
type input "CHIP"
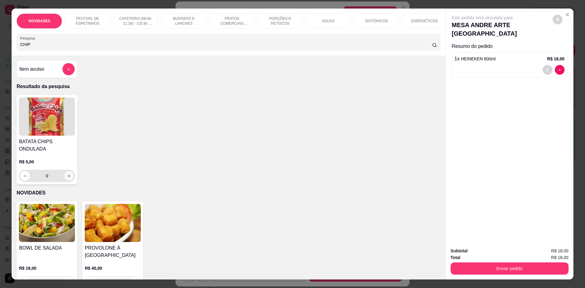
click at [67, 178] on icon "increase-product-quantity" at bounding box center [69, 176] width 5 height 5
type input "1"
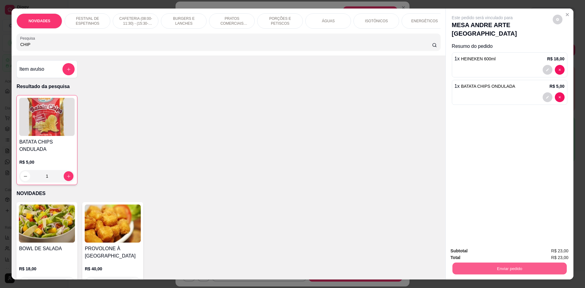
click at [466, 266] on button "Enviar pedido" at bounding box center [509, 268] width 114 height 12
click at [462, 252] on button "Não registrar e enviar pedido" at bounding box center [488, 253] width 61 height 11
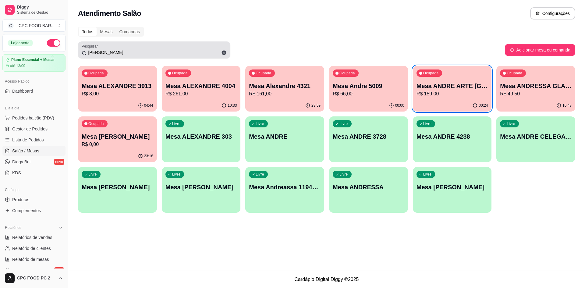
click at [222, 52] on icon at bounding box center [224, 53] width 5 height 5
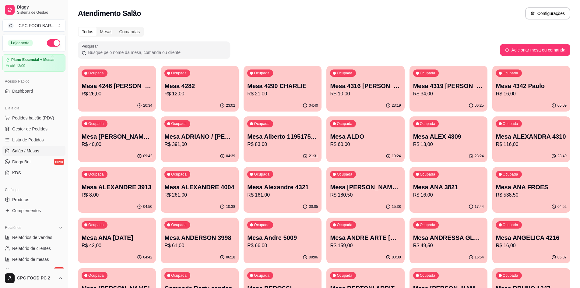
drag, startPoint x: 142, startPoint y: 52, endPoint x: 100, endPoint y: 52, distance: 41.4
click at [100, 52] on input "Pesquisar" at bounding box center [156, 52] width 140 height 6
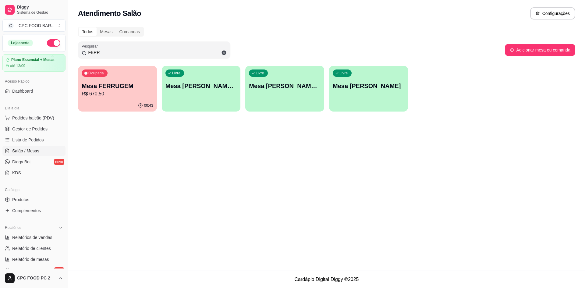
type input "FERR"
click at [128, 93] on p "R$ 670,50" at bounding box center [118, 93] width 72 height 7
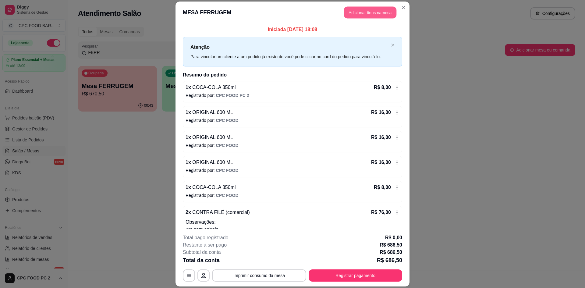
click at [354, 10] on button "Adicionar itens na mesa" at bounding box center [370, 12] width 52 height 12
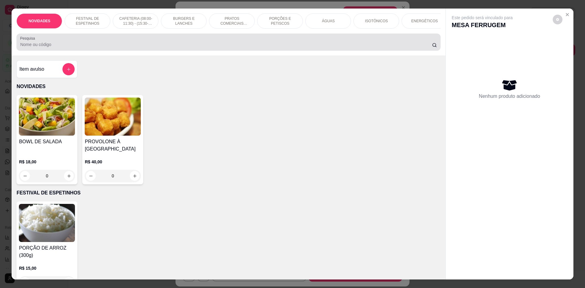
click at [213, 47] on input "Pesquisa" at bounding box center [225, 44] width 411 height 6
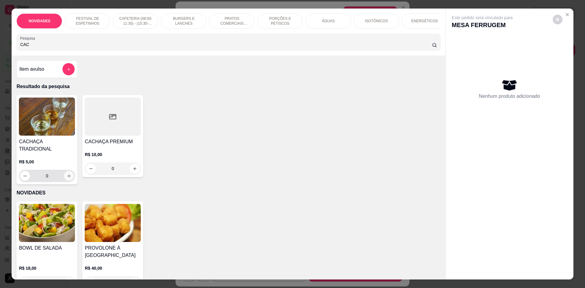
type input "CAC"
click at [64, 174] on button "increase-product-quantity" at bounding box center [69, 176] width 10 height 10
type input "1"
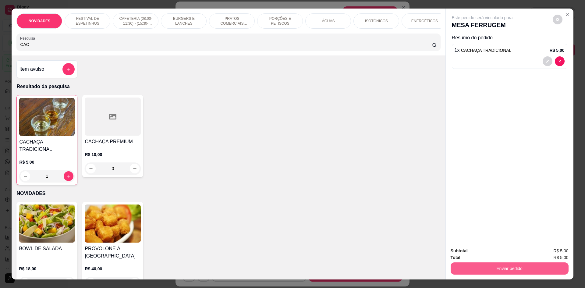
click at [500, 273] on button "Enviar pedido" at bounding box center [509, 268] width 118 height 12
click at [498, 254] on button "Não registrar e enviar pedido" at bounding box center [488, 253] width 61 height 11
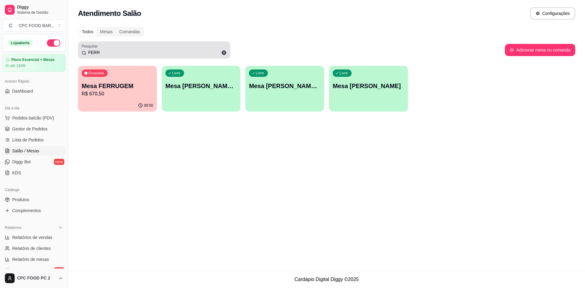
click at [224, 51] on icon at bounding box center [224, 53] width 5 height 5
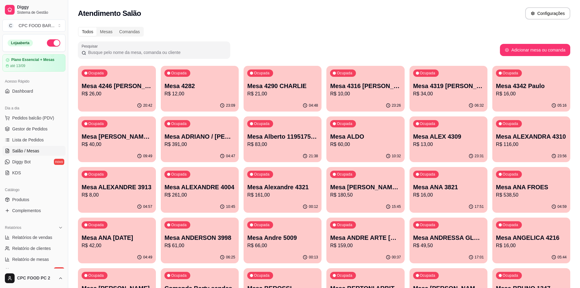
click at [165, 51] on input "Pesquisar" at bounding box center [156, 52] width 140 height 6
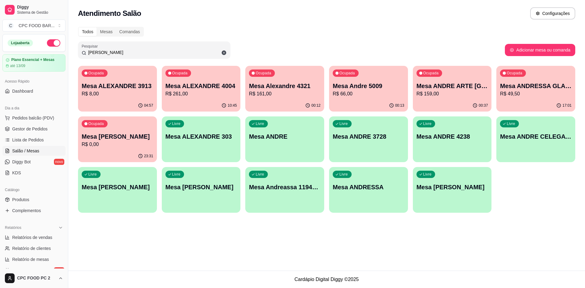
type input "[PERSON_NAME]"
click at [453, 89] on p "Mesa ANDRE ARTE [GEOGRAPHIC_DATA]" at bounding box center [451, 86] width 69 height 8
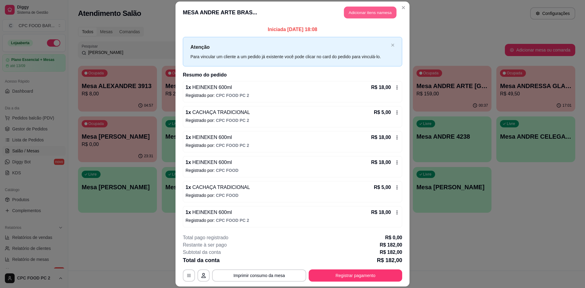
click at [368, 15] on button "Adicionar itens na mesa" at bounding box center [370, 12] width 52 height 12
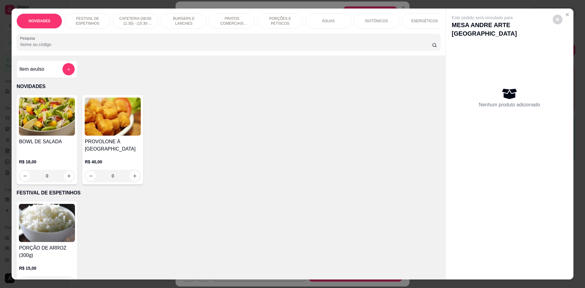
click at [277, 47] on input "Pesquisa" at bounding box center [225, 44] width 411 height 6
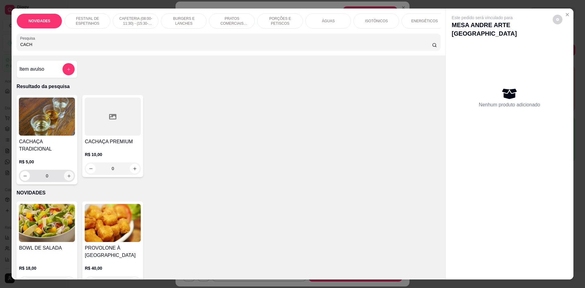
type input "CACH"
click at [67, 174] on icon "increase-product-quantity" at bounding box center [69, 176] width 5 height 5
type input "1"
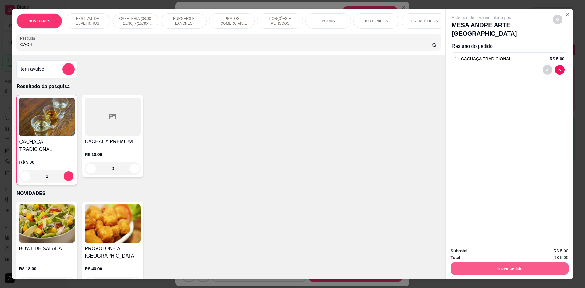
click at [479, 267] on button "Enviar pedido" at bounding box center [509, 268] width 118 height 12
click at [477, 251] on button "Não registrar e enviar pedido" at bounding box center [488, 253] width 61 height 11
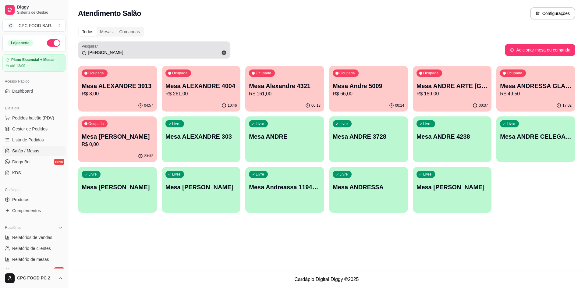
click at [222, 53] on icon at bounding box center [224, 53] width 5 height 5
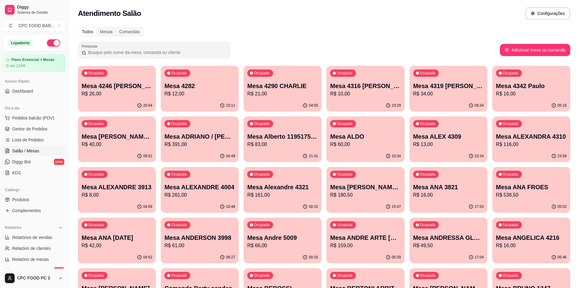
click at [191, 52] on input "Pesquisar" at bounding box center [156, 52] width 140 height 6
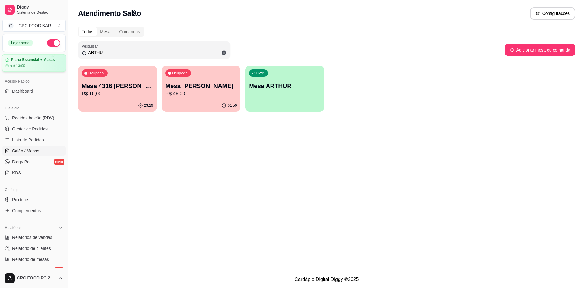
drag, startPoint x: 104, startPoint y: 52, endPoint x: 55, endPoint y: 60, distance: 50.3
click at [59, 57] on div "Diggy Sistema de Gestão C CPC FOOD BAR ... Loja aberta Plano Essencial + Mesas …" at bounding box center [292, 144] width 585 height 288
type input "ARTHU"
click at [37, 115] on span "Pedidos balcão (PDV)" at bounding box center [33, 118] width 42 height 6
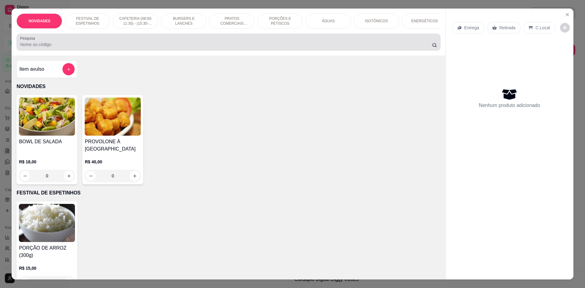
click at [127, 48] on div at bounding box center [228, 42] width 416 height 12
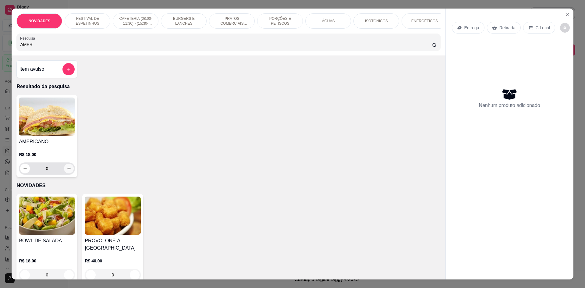
type input "AMER"
click at [67, 171] on icon "increase-product-quantity" at bounding box center [69, 168] width 5 height 5
type input "1"
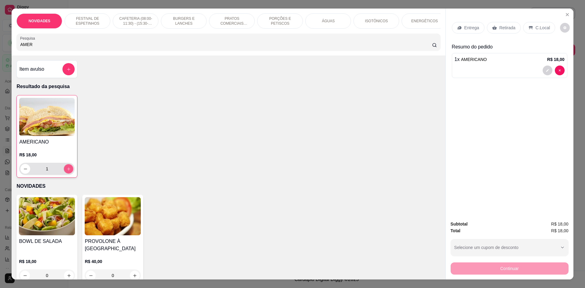
click at [67, 171] on icon "increase-product-quantity" at bounding box center [68, 169] width 5 height 5
type input "2"
click at [67, 171] on icon "increase-product-quantity" at bounding box center [68, 169] width 5 height 5
type input "3"
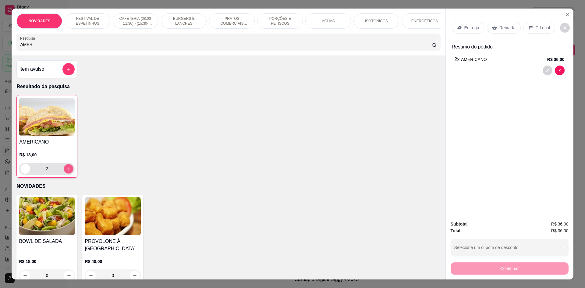
type input "3"
drag, startPoint x: 78, startPoint y: 49, endPoint x: 0, endPoint y: 50, distance: 78.2
click at [0, 50] on div "NOVIDADES FESTIVAL DE ESPETINHOS CAFETERIA (08:00-11:30) - (15:30-18:00) BURGER…" at bounding box center [292, 144] width 585 height 288
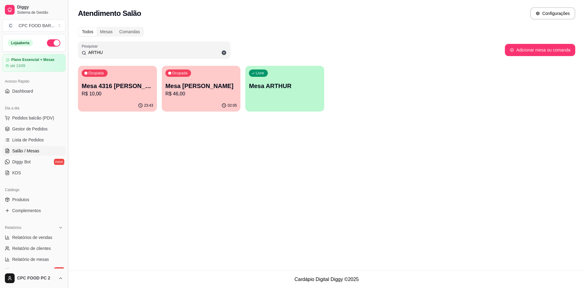
drag, startPoint x: 114, startPoint y: 53, endPoint x: 67, endPoint y: 58, distance: 48.0
click at [67, 58] on div "Diggy Sistema de Gestão C CPC FOOD BAR ... Loja aberta Plano Essencial + Mesas …" at bounding box center [292, 144] width 585 height 288
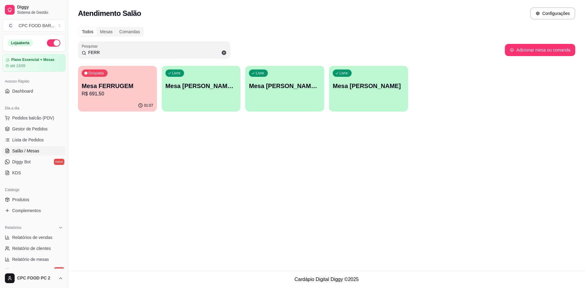
type input "FERR"
click at [106, 99] on div "Ocupada Mesa FERRUGEM R$ 691,50" at bounding box center [117, 83] width 79 height 34
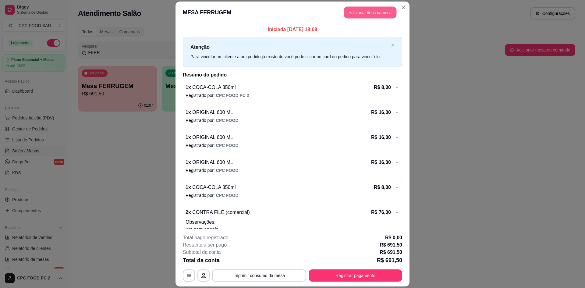
click at [344, 14] on button "Adicionar itens na mesa" at bounding box center [370, 12] width 52 height 12
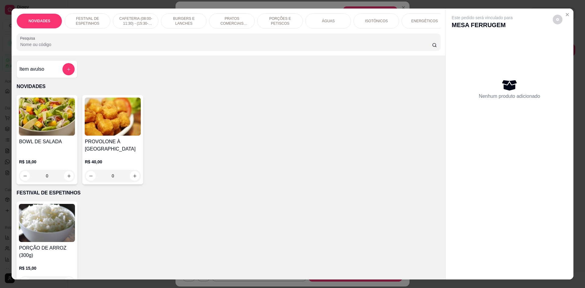
click at [152, 47] on input "Pesquisa" at bounding box center [225, 44] width 411 height 6
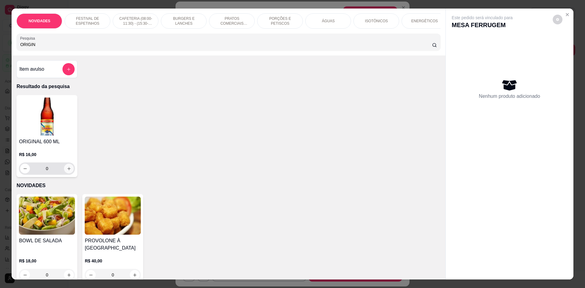
type input "ORIGIN"
click at [68, 171] on icon "increase-product-quantity" at bounding box center [69, 168] width 5 height 5
type input "1"
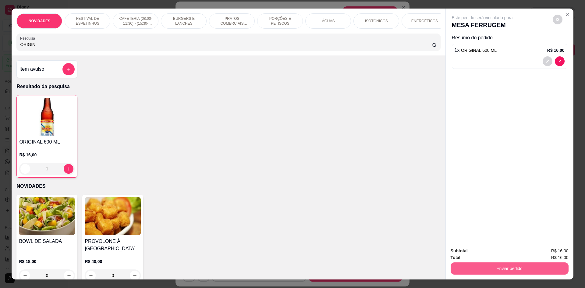
click at [483, 266] on button "Enviar pedido" at bounding box center [509, 268] width 118 height 12
click at [481, 251] on button "Não registrar e enviar pedido" at bounding box center [488, 253] width 61 height 11
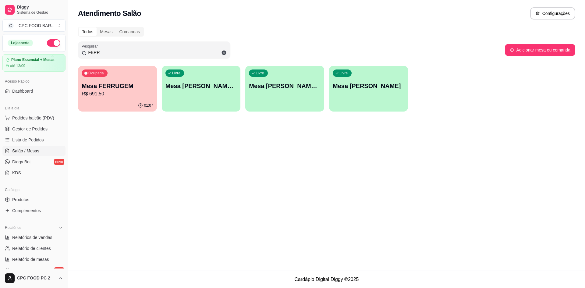
drag, startPoint x: 120, startPoint y: 49, endPoint x: 57, endPoint y: 54, distance: 62.6
click at [57, 54] on div "Diggy Sistema de Gestão C CPC FOOD BAR ... Loja aberta Plano Essencial + Mesas …" at bounding box center [292, 144] width 585 height 288
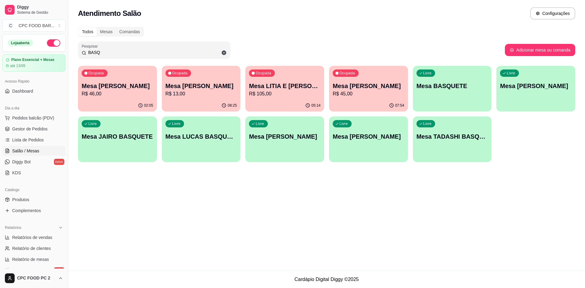
type input "BASQ"
click at [134, 93] on p "R$ 46,00" at bounding box center [117, 93] width 69 height 7
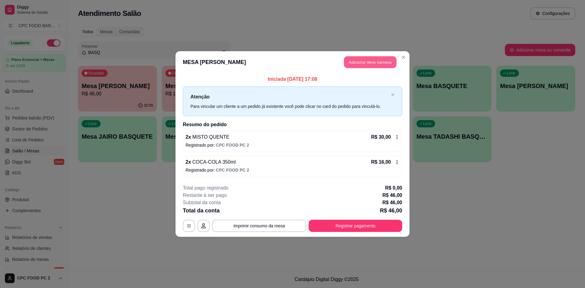
click at [372, 62] on button "Adicionar itens na mesa" at bounding box center [370, 62] width 52 height 12
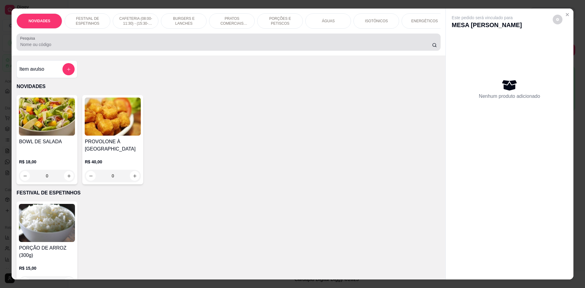
click at [215, 44] on div at bounding box center [228, 42] width 416 height 12
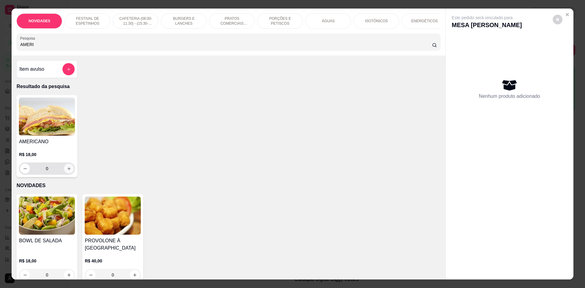
type input "AMERI"
click at [68, 171] on icon "increase-product-quantity" at bounding box center [69, 168] width 5 height 5
type input "1"
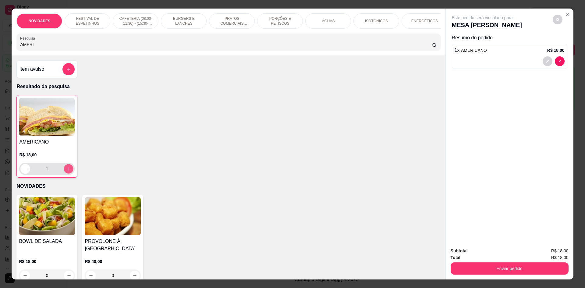
click at [68, 171] on icon "increase-product-quantity" at bounding box center [68, 169] width 5 height 5
type input "2"
click at [68, 171] on icon "increase-product-quantity" at bounding box center [68, 169] width 5 height 5
type input "3"
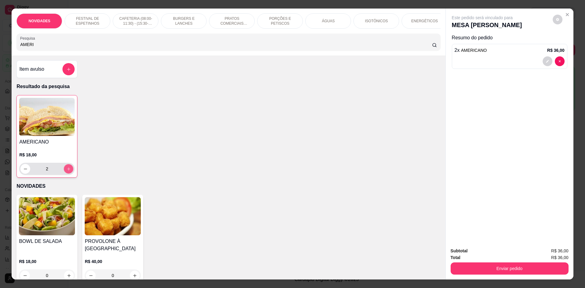
type input "3"
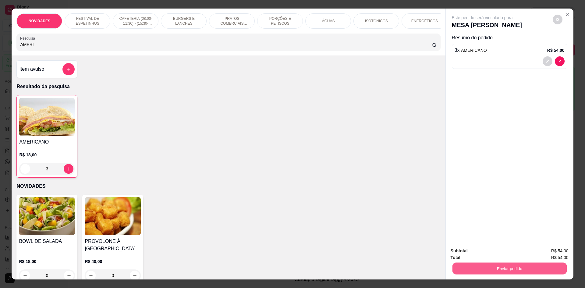
click at [464, 264] on button "Enviar pedido" at bounding box center [509, 268] width 114 height 12
click at [460, 251] on button "Não registrar e enviar pedido" at bounding box center [488, 253] width 61 height 11
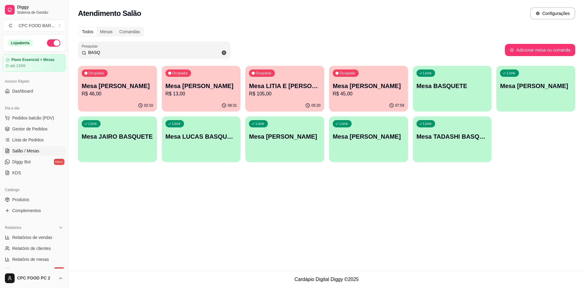
drag, startPoint x: 134, startPoint y: 50, endPoint x: 79, endPoint y: 54, distance: 55.0
click at [79, 54] on div "Pesquisar BASQ" at bounding box center [154, 49] width 152 height 17
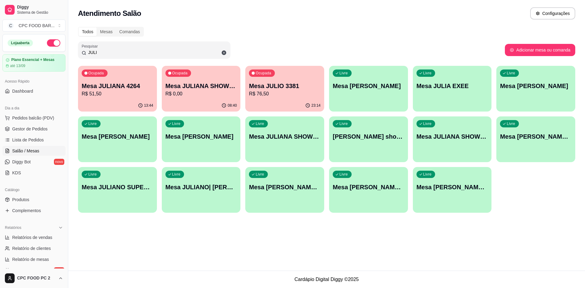
type input "JULI"
click at [281, 82] on p "Mesa JULIO 3381" at bounding box center [284, 86] width 69 height 8
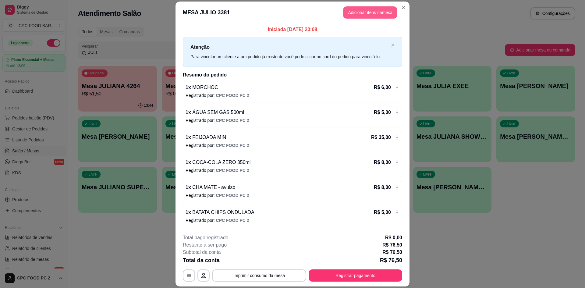
click at [359, 14] on button "Adicionar itens na mesa" at bounding box center [370, 12] width 54 height 12
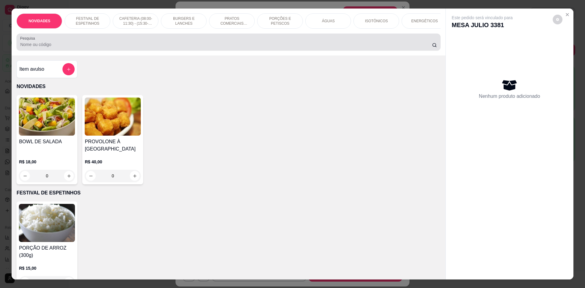
click at [209, 45] on div at bounding box center [228, 42] width 416 height 12
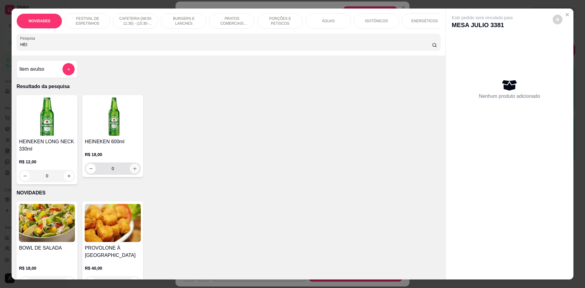
type input "HEI"
click at [134, 171] on icon "increase-product-quantity" at bounding box center [134, 168] width 5 height 5
type input "1"
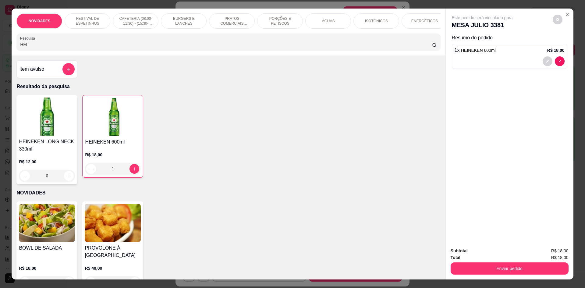
click at [469, 265] on button "Enviar pedido" at bounding box center [509, 268] width 118 height 12
click at [471, 256] on button "Não registrar e enviar pedido" at bounding box center [488, 254] width 63 height 12
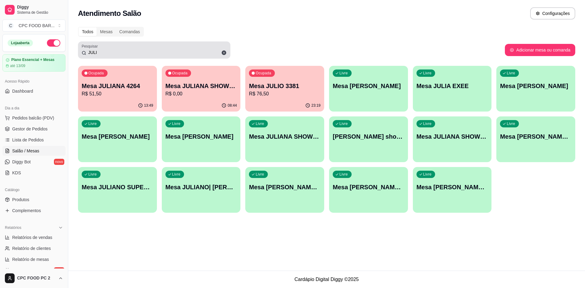
click at [116, 49] on div "JULI" at bounding box center [154, 50] width 145 height 12
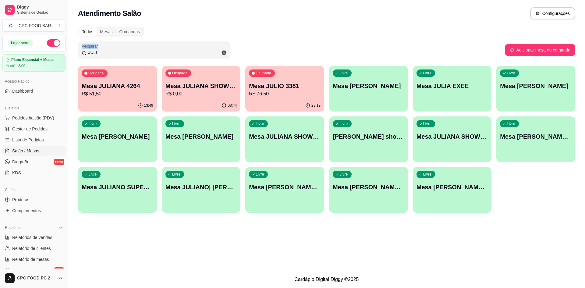
click at [116, 49] on div "JULI" at bounding box center [154, 50] width 145 height 12
click at [114, 52] on input "JULI" at bounding box center [156, 52] width 140 height 6
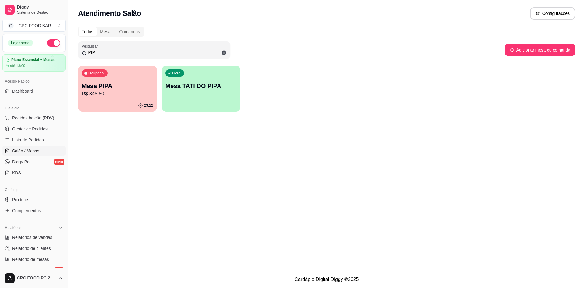
type input "PIP"
click at [103, 103] on div "23:22" at bounding box center [117, 106] width 79 height 12
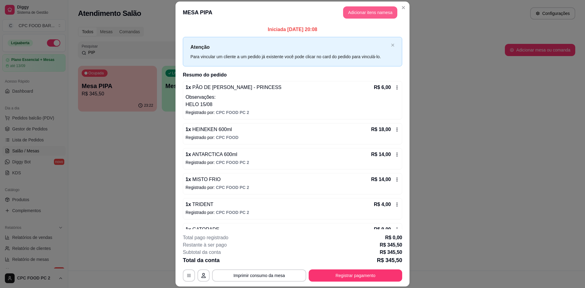
click at [363, 15] on button "Adicionar itens na mesa" at bounding box center [370, 12] width 54 height 12
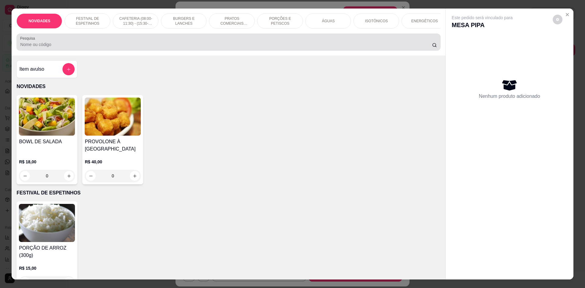
click at [183, 47] on input "Pesquisa" at bounding box center [225, 44] width 411 height 6
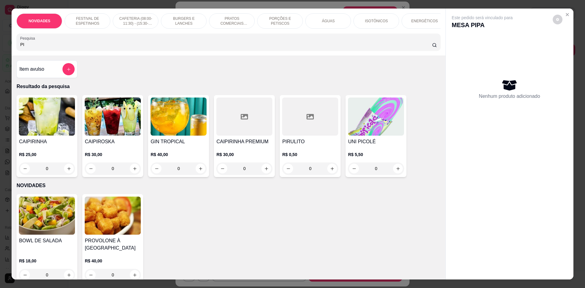
type input "P"
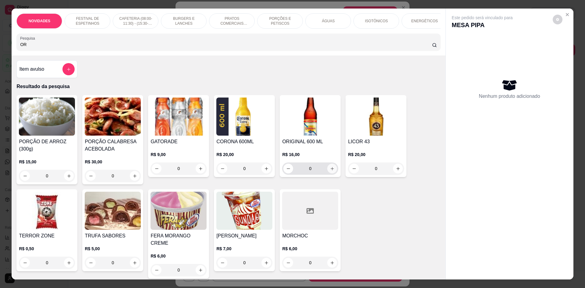
type input "OR"
click at [330, 170] on icon "increase-product-quantity" at bounding box center [331, 168] width 3 height 3
type input "1"
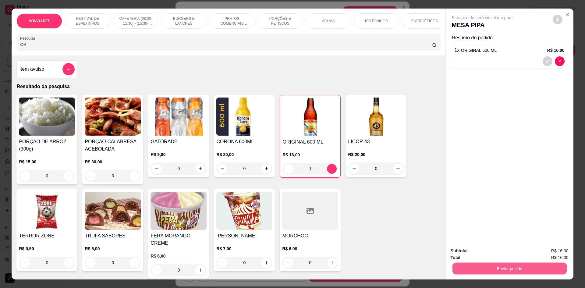
click at [481, 268] on button "Enviar pedido" at bounding box center [509, 268] width 114 height 12
click at [475, 256] on button "Não registrar e enviar pedido" at bounding box center [488, 254] width 63 height 12
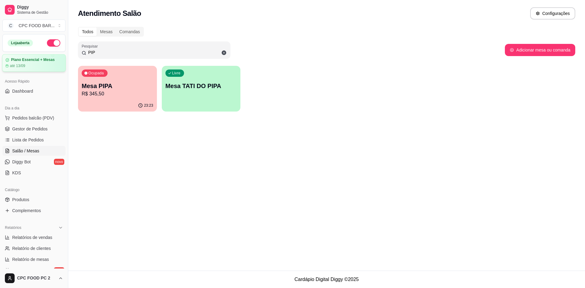
drag, startPoint x: 113, startPoint y: 54, endPoint x: 58, endPoint y: 55, distance: 54.8
click at [58, 55] on div "Diggy Sistema de Gestão C CPC FOOD BAR ... Loja aberta Plano Essencial + Mesas …" at bounding box center [292, 144] width 585 height 288
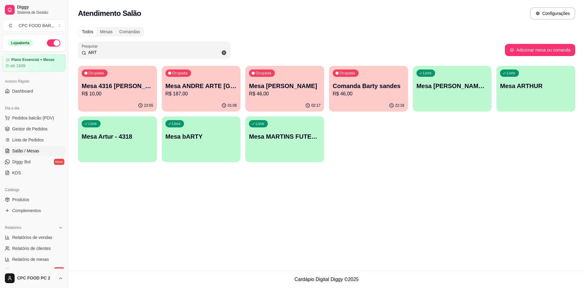
type input "ART"
click at [294, 83] on p "Mesa [PERSON_NAME]" at bounding box center [285, 86] width 72 height 9
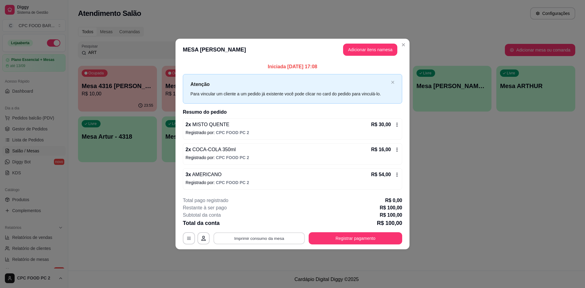
click at [235, 237] on button "Imprimir consumo da mesa" at bounding box center [258, 238] width 91 height 12
click at [362, 50] on button "Adicionar itens na mesa" at bounding box center [370, 50] width 52 height 12
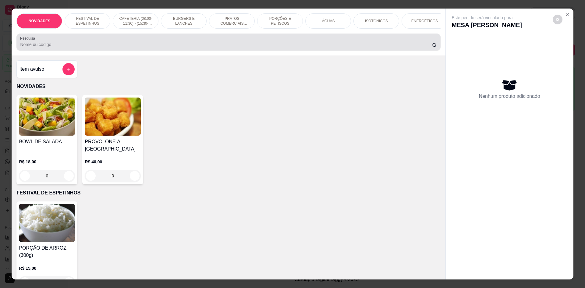
click at [260, 48] on div at bounding box center [228, 42] width 416 height 12
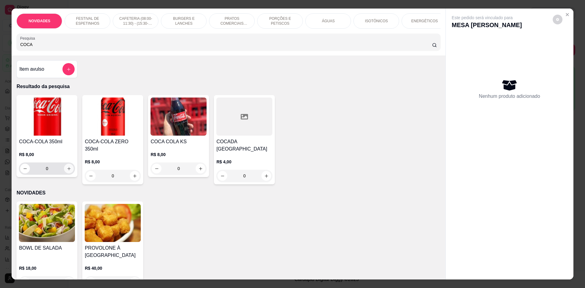
type input "COCA"
click at [67, 171] on icon "increase-product-quantity" at bounding box center [69, 168] width 5 height 5
type input "1"
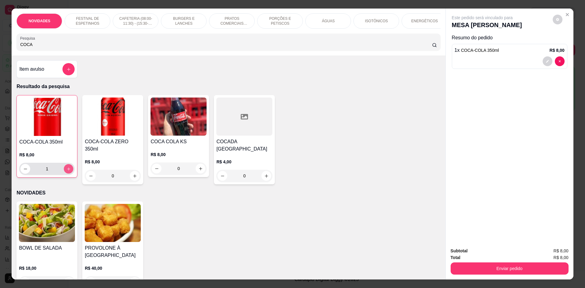
click at [66, 171] on icon "increase-product-quantity" at bounding box center [68, 169] width 5 height 5
type input "2"
drag, startPoint x: 67, startPoint y: 49, endPoint x: 0, endPoint y: 39, distance: 67.4
click at [0, 39] on div "NOVIDADES FESTIVAL DE ESPETINHOS CAFETERIA (08:00-11:30) - (15:30-18:00) BURGER…" at bounding box center [292, 144] width 585 height 288
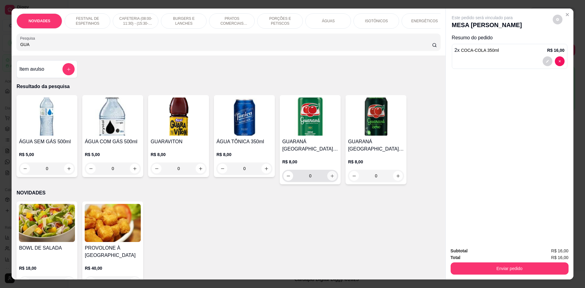
type input "GUA"
click at [332, 178] on button "increase-product-quantity" at bounding box center [332, 176] width 10 height 10
type input "1"
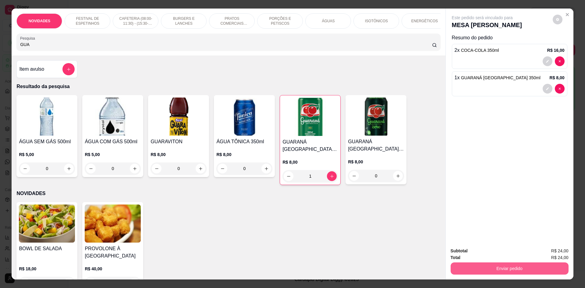
click at [491, 266] on button "Enviar pedido" at bounding box center [509, 268] width 118 height 12
click at [489, 254] on button "Não registrar e enviar pedido" at bounding box center [488, 253] width 61 height 11
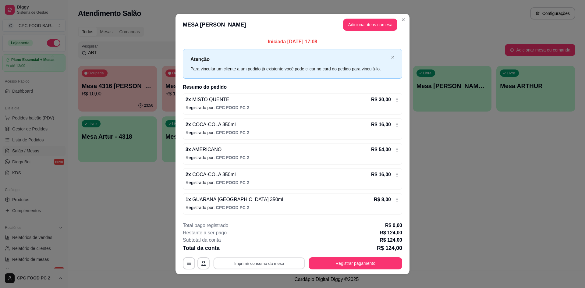
click at [272, 265] on button "Imprimir consumo da mesa" at bounding box center [258, 263] width 91 height 12
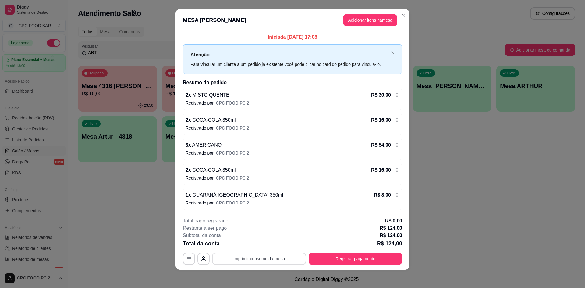
scroll to position [6, 0]
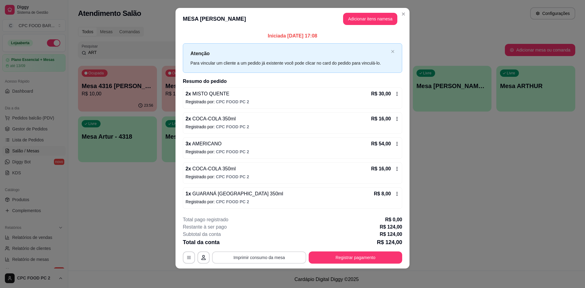
click at [394, 94] on icon at bounding box center [396, 93] width 5 height 5
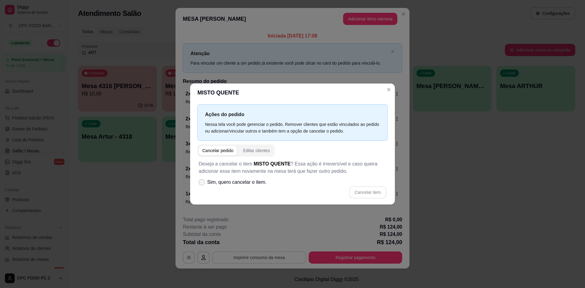
click at [232, 182] on span "Sim, quero cancelar o item." at bounding box center [236, 181] width 59 height 7
click at [202, 183] on input "Sim, quero cancelar o item." at bounding box center [200, 185] width 4 height 4
checkbox input "true"
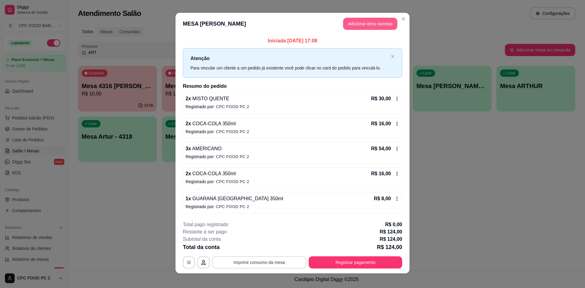
scroll to position [0, 0]
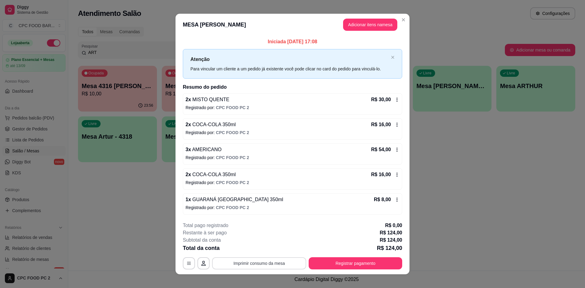
click at [394, 149] on icon at bounding box center [396, 149] width 5 height 5
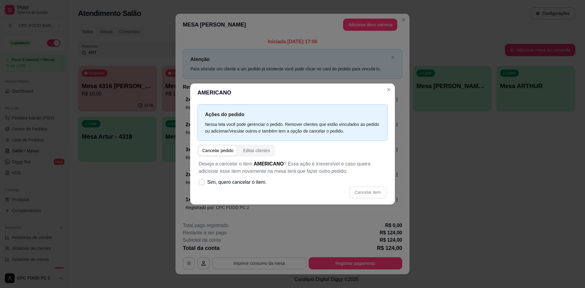
click at [244, 189] on div "Cancelar item" at bounding box center [293, 192] width 188 height 12
click at [247, 184] on span "Sim, quero cancelar o item." at bounding box center [236, 181] width 59 height 7
click at [202, 184] on input "Sim, quero cancelar o item." at bounding box center [200, 185] width 4 height 4
checkbox input "true"
click at [366, 194] on button "Cancelar item" at bounding box center [367, 192] width 36 height 12
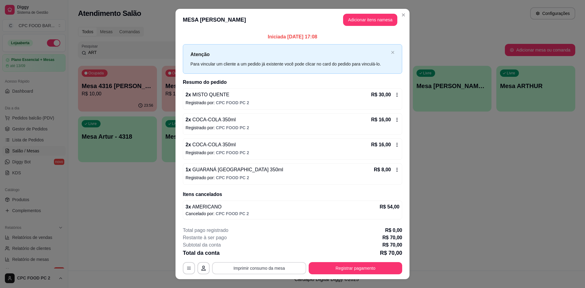
click at [394, 169] on icon at bounding box center [396, 169] width 5 height 5
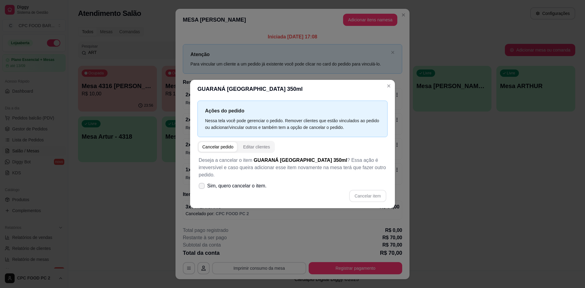
click at [239, 184] on span "Sim, quero cancelar o item." at bounding box center [236, 185] width 59 height 7
click at [202, 187] on input "Sim, quero cancelar o item." at bounding box center [200, 189] width 4 height 4
checkbox input "true"
click at [366, 195] on button "Cancelar item" at bounding box center [367, 196] width 37 height 12
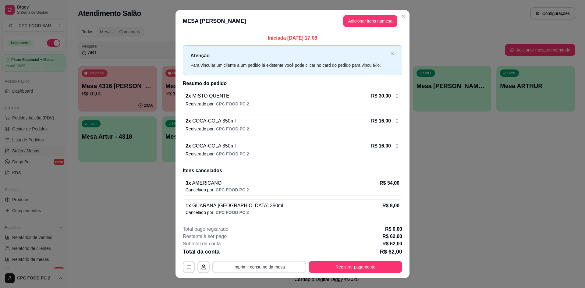
click at [394, 146] on icon at bounding box center [396, 145] width 5 height 5
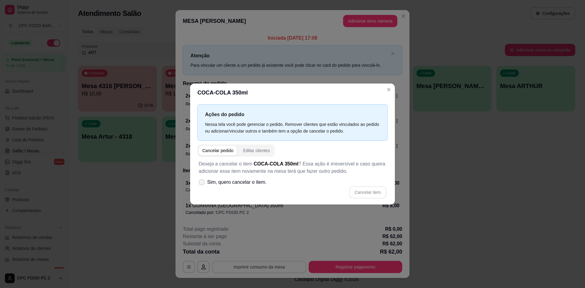
click at [256, 185] on span "Sim, quero cancelar o item." at bounding box center [236, 181] width 59 height 7
click at [202, 185] on input "Sim, quero cancelar o item." at bounding box center [200, 185] width 4 height 4
checkbox input "true"
click at [366, 193] on button "Cancelar item" at bounding box center [367, 192] width 37 height 12
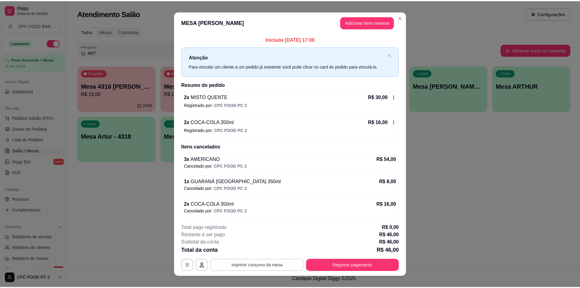
scroll to position [8, 0]
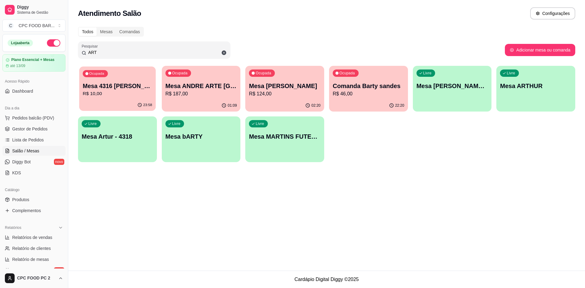
click at [114, 80] on div "Ocupada Mesa 4316 [PERSON_NAME]$ 10,00" at bounding box center [117, 82] width 76 height 33
click at [225, 93] on p "R$ 187,00" at bounding box center [200, 93] width 69 height 7
click at [297, 82] on p "Mesa [PERSON_NAME]" at bounding box center [285, 86] width 72 height 9
click at [369, 20] on div "Atendimento Salão Configurações" at bounding box center [326, 11] width 516 height 23
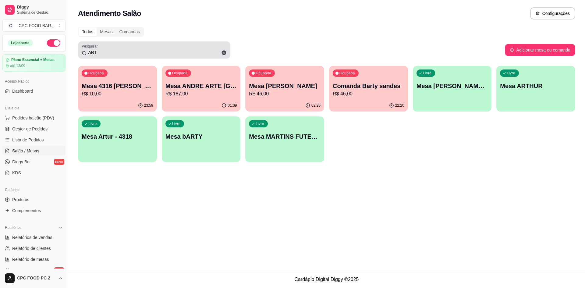
click at [226, 52] on icon at bounding box center [224, 53] width 5 height 5
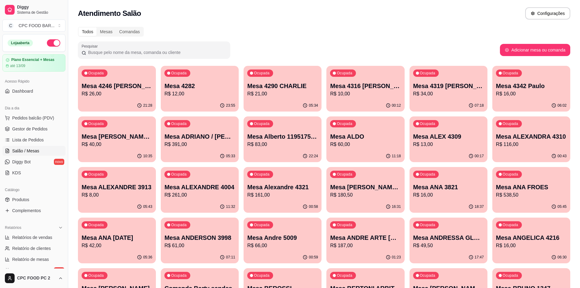
click at [182, 50] on input "Pesquisar" at bounding box center [156, 52] width 140 height 6
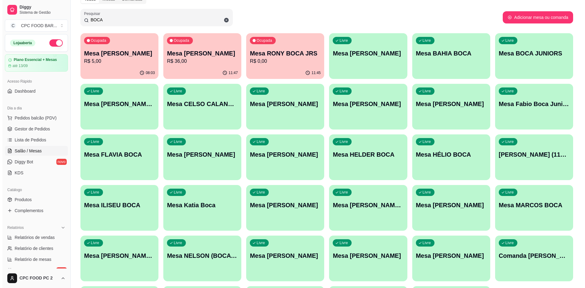
scroll to position [0, 0]
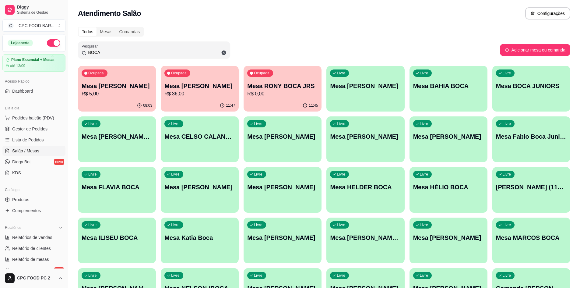
drag, startPoint x: 139, startPoint y: 51, endPoint x: 45, endPoint y: 49, distance: 94.4
click at [45, 49] on div "Diggy Sistema de Gestão C CPC FOOD BAR ... Loja aberta Plano Essencial + Mesas …" at bounding box center [290, 194] width 580 height 389
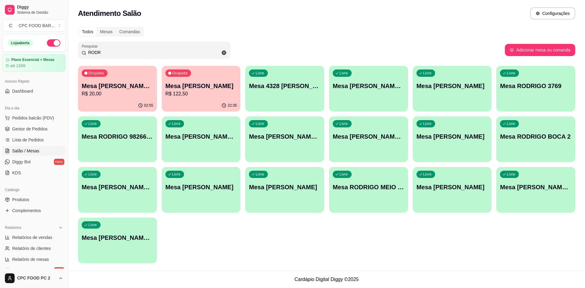
type input "RODR"
click at [433, 132] on div "Livre Mesa [PERSON_NAME]" at bounding box center [452, 135] width 76 height 37
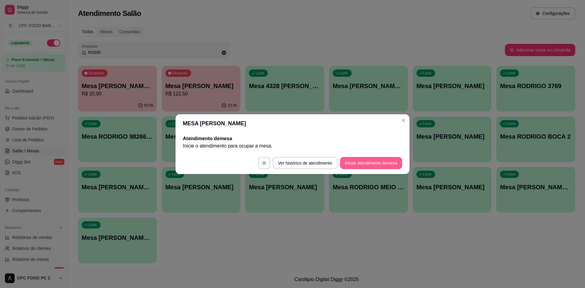
click at [386, 160] on button "Iniciar atendimento de mesa" at bounding box center [371, 163] width 62 height 12
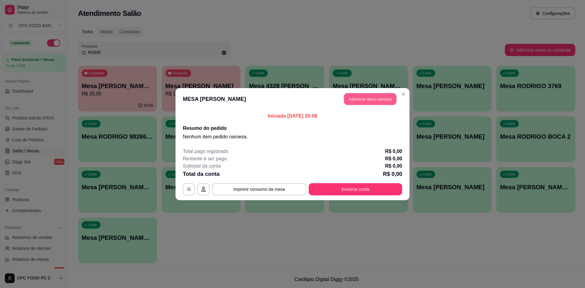
click at [372, 100] on button "Adicionar itens na mesa" at bounding box center [370, 99] width 52 height 12
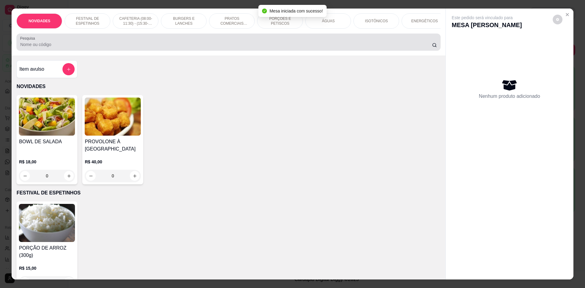
click at [230, 47] on input "Pesquisa" at bounding box center [225, 44] width 411 height 6
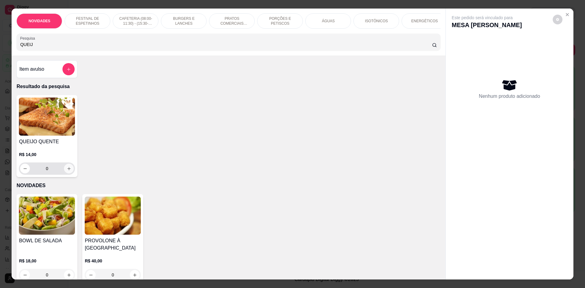
type input "QUEIJ"
click at [67, 170] on icon "increase-product-quantity" at bounding box center [68, 168] width 3 height 3
type input "1"
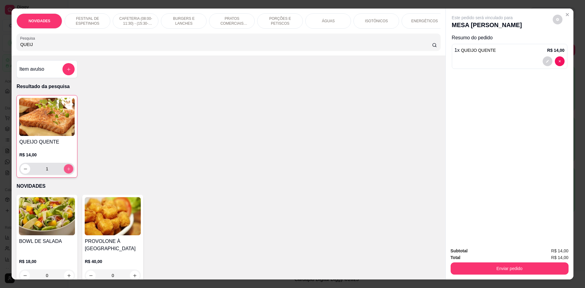
click at [66, 171] on icon "increase-product-quantity" at bounding box center [68, 169] width 5 height 5
type input "2"
drag, startPoint x: 66, startPoint y: 50, endPoint x: 0, endPoint y: 48, distance: 66.4
click at [0, 48] on div "NOVIDADES FESTIVAL DE ESPETINHOS CAFETERIA (08:00-11:30) - (15:30-18:00) BURGER…" at bounding box center [292, 144] width 585 height 288
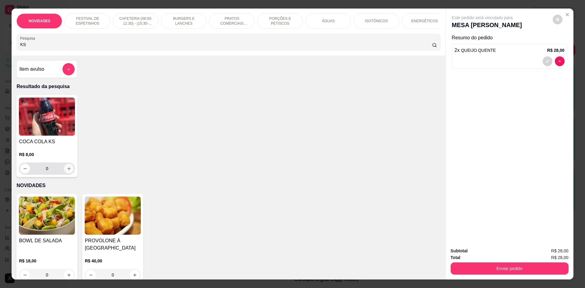
type input "KS"
click at [67, 170] on button "increase-product-quantity" at bounding box center [69, 168] width 10 height 10
type input "1"
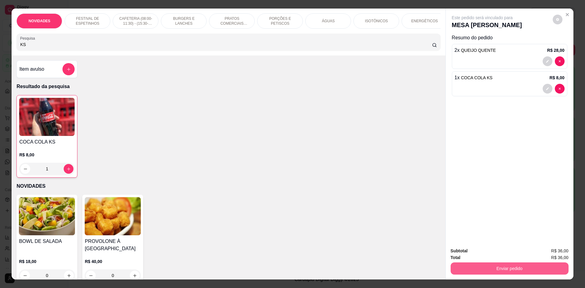
click at [521, 271] on button "Enviar pedido" at bounding box center [509, 268] width 118 height 12
click at [502, 255] on button "Não registrar e enviar pedido" at bounding box center [488, 253] width 61 height 11
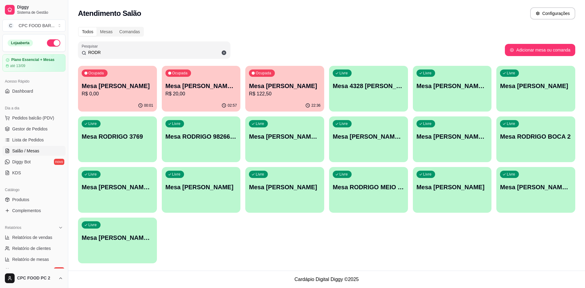
click at [109, 50] on input "RODR" at bounding box center [156, 52] width 140 height 6
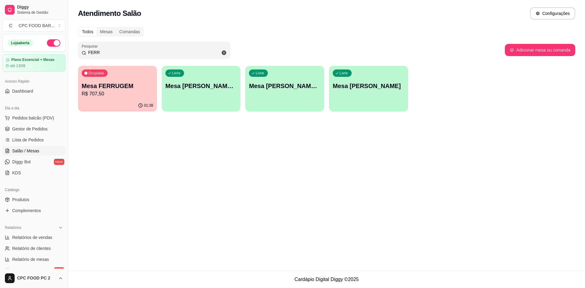
type input "FERR"
click at [113, 93] on p "R$ 707,50" at bounding box center [118, 93] width 72 height 7
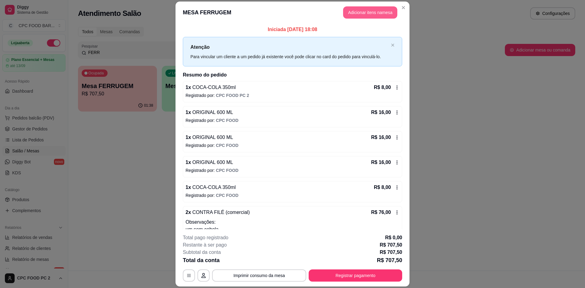
click at [355, 18] on button "Adicionar itens na mesa" at bounding box center [370, 12] width 54 height 12
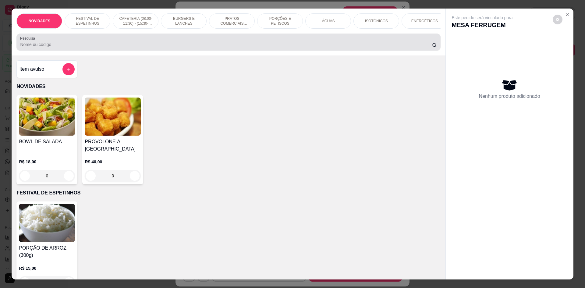
click at [184, 51] on div "Pesquisa" at bounding box center [227, 41] width 423 height 17
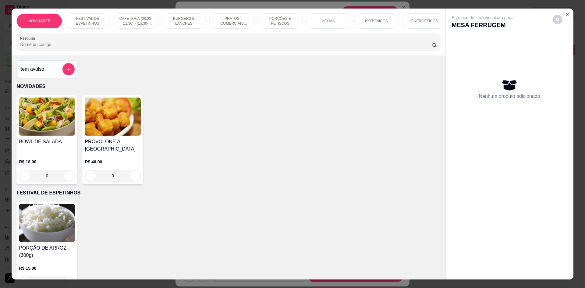
click at [37, 47] on input "Pesquisa" at bounding box center [225, 44] width 411 height 6
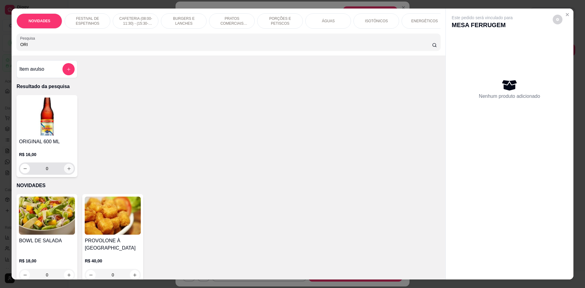
type input "ORI"
click at [67, 171] on icon "increase-product-quantity" at bounding box center [69, 168] width 5 height 5
type input "1"
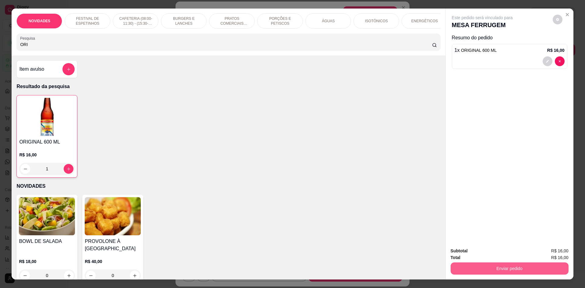
click at [488, 268] on button "Enviar pedido" at bounding box center [509, 268] width 118 height 12
click at [481, 258] on button "Não registrar e enviar pedido" at bounding box center [488, 253] width 61 height 11
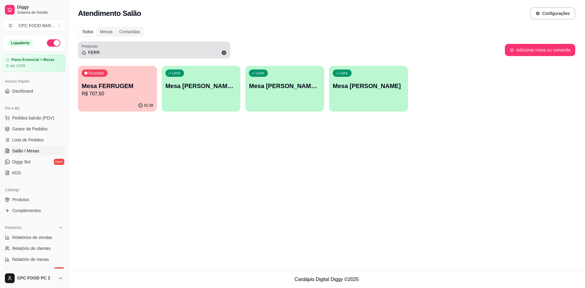
click at [132, 53] on input "FERR" at bounding box center [156, 52] width 140 height 6
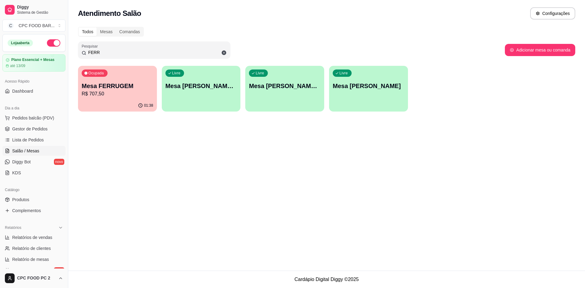
click at [132, 53] on input "FERR" at bounding box center [156, 52] width 140 height 6
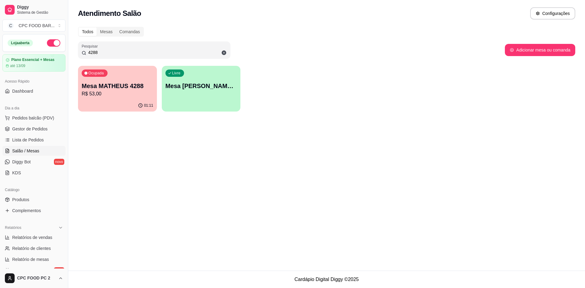
type input "4288"
click at [105, 97] on div "Ocupada Mesa MATHEUS 4288 R$ 53,00" at bounding box center [117, 83] width 79 height 34
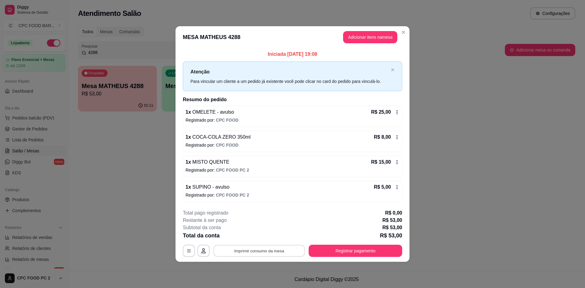
click at [230, 251] on button "Imprimir consumo da mesa" at bounding box center [258, 251] width 91 height 12
click at [399, 135] on icon at bounding box center [396, 137] width 5 height 5
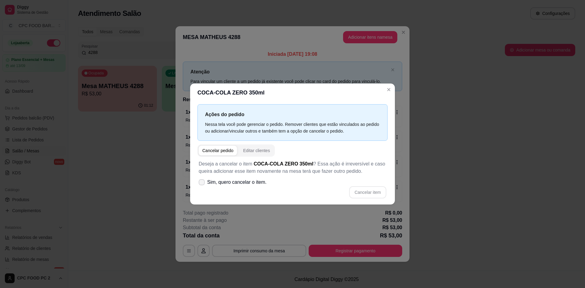
click at [202, 182] on icon at bounding box center [201, 182] width 5 height 4
click at [202, 183] on input "Sim, quero cancelar o item." at bounding box center [200, 185] width 4 height 4
checkbox input "true"
click at [374, 193] on button "Cancelar item" at bounding box center [367, 192] width 36 height 12
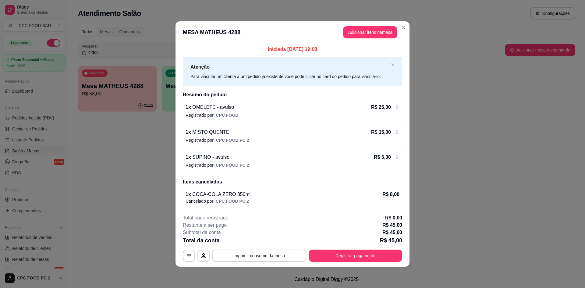
click at [395, 107] on icon at bounding box center [396, 107] width 5 height 5
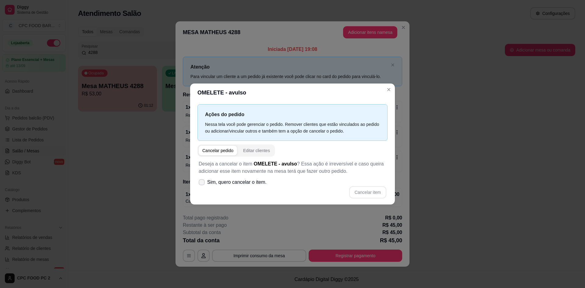
click at [207, 182] on label "Sim, quero cancelar o item." at bounding box center [232, 182] width 73 height 12
click at [202, 183] on input "Sim, quero cancelar o item." at bounding box center [200, 185] width 4 height 4
checkbox input "true"
click at [362, 195] on button "Cancelar item" at bounding box center [367, 192] width 37 height 12
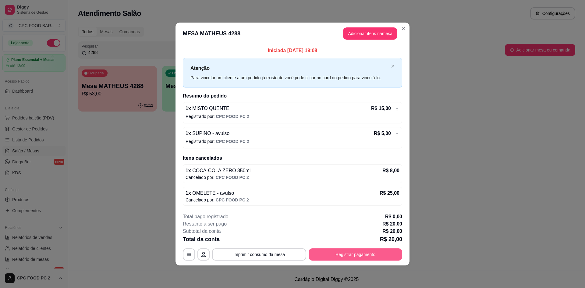
click at [342, 255] on button "Registrar pagamento" at bounding box center [354, 254] width 93 height 12
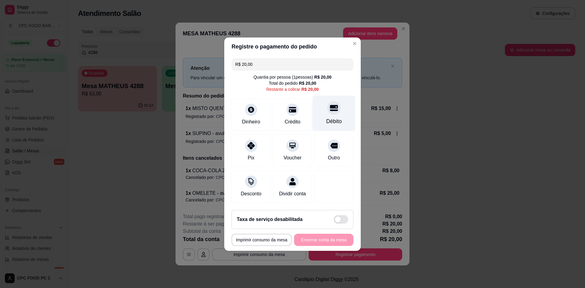
click at [330, 119] on div "Débito" at bounding box center [334, 121] width 16 height 8
type input "R$ 0,00"
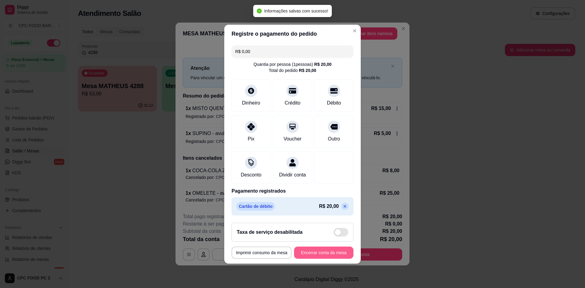
click at [323, 258] on button "Encerrar conta da mesa" at bounding box center [323, 252] width 59 height 12
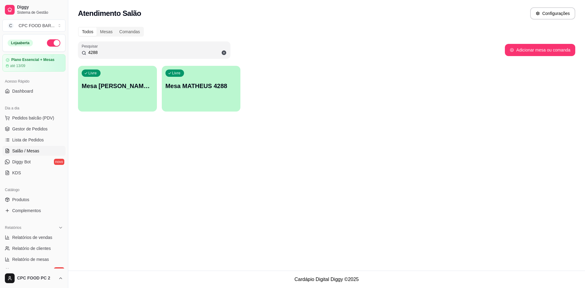
click at [139, 53] on input "4288" at bounding box center [156, 52] width 140 height 6
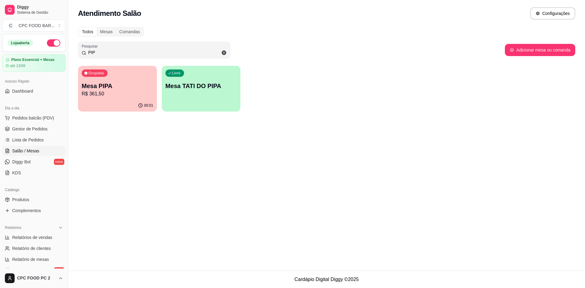
type input "PIP"
click at [111, 102] on div "00:01" at bounding box center [117, 106] width 79 height 12
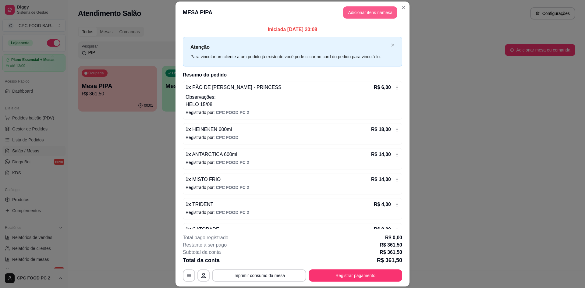
click at [360, 13] on button "Adicionar itens na mesa" at bounding box center [370, 12] width 54 height 12
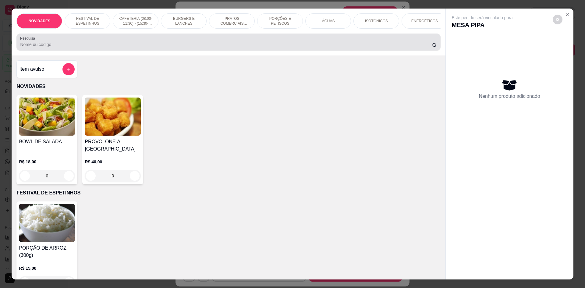
click at [251, 46] on input "Pesquisa" at bounding box center [225, 44] width 411 height 6
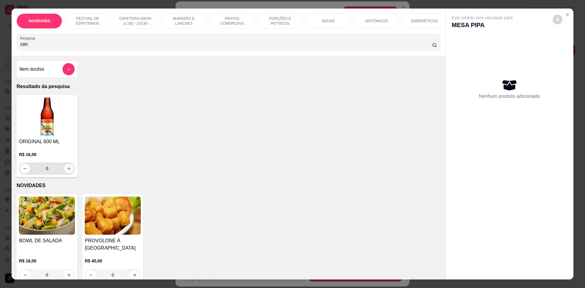
type input "ORI"
click at [68, 171] on icon "increase-product-quantity" at bounding box center [69, 168] width 5 height 5
type input "1"
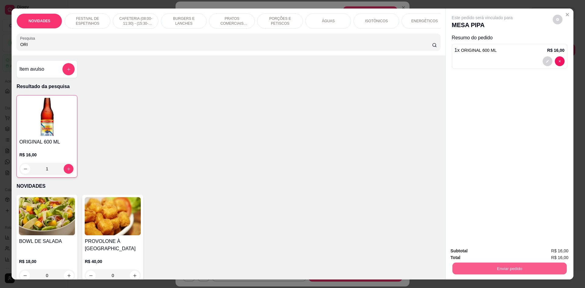
click at [481, 263] on button "Enviar pedido" at bounding box center [509, 268] width 114 height 12
click at [477, 253] on button "Não registrar e enviar pedido" at bounding box center [488, 254] width 63 height 12
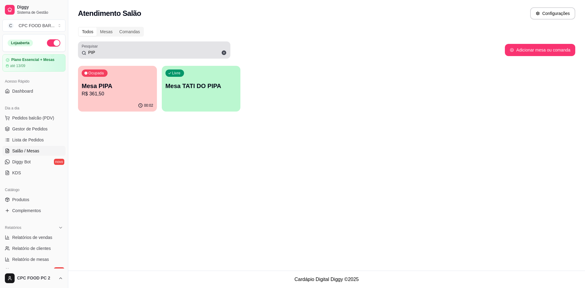
click at [108, 54] on input "PIP" at bounding box center [156, 52] width 140 height 6
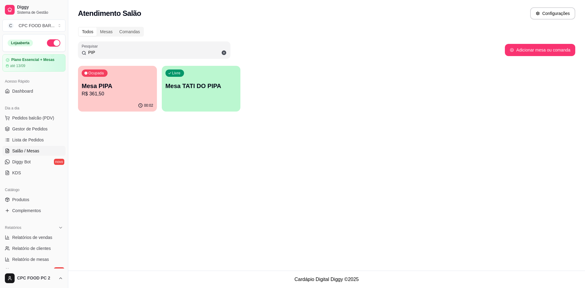
click at [107, 54] on input "PIP" at bounding box center [156, 52] width 140 height 6
drag, startPoint x: 77, startPoint y: 54, endPoint x: 68, endPoint y: 54, distance: 9.4
click at [68, 54] on div "Diggy Sistema de Gestão C CPC FOOD BAR ... Loja aberta Plano Essencial + Mesas …" at bounding box center [292, 144] width 585 height 288
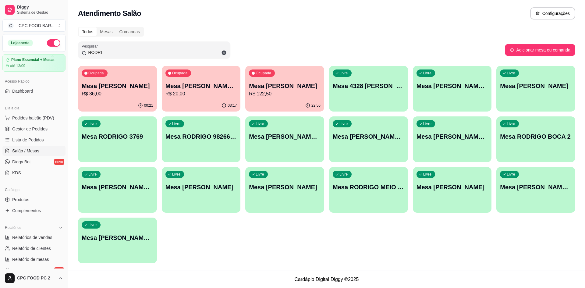
type input "RODRI"
click at [108, 104] on div "00:21" at bounding box center [117, 105] width 76 height 12
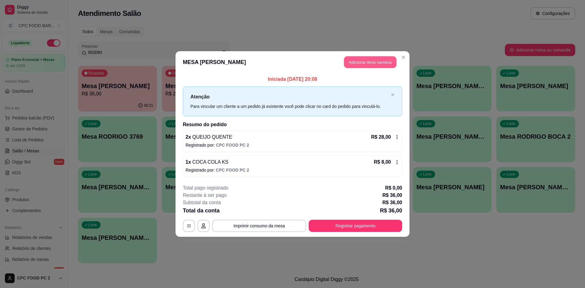
click at [364, 66] on button "Adicionar itens na mesa" at bounding box center [370, 62] width 52 height 12
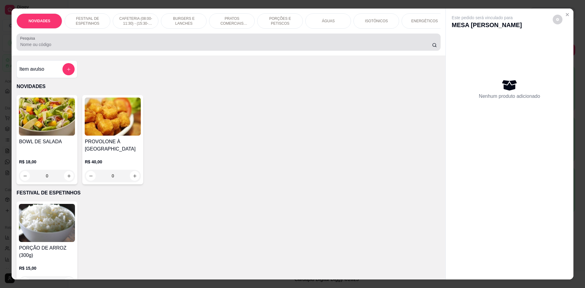
click at [221, 51] on div "Pesquisa" at bounding box center [227, 41] width 423 height 17
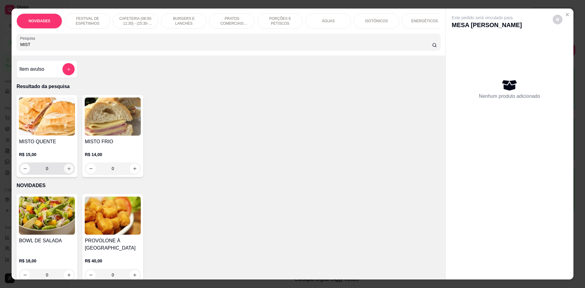
type input "MIST"
click at [67, 171] on icon "increase-product-quantity" at bounding box center [69, 168] width 5 height 5
type input "1"
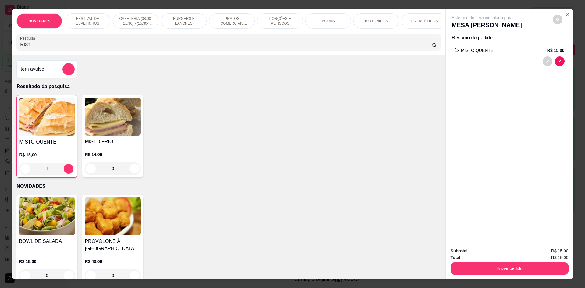
click at [48, 47] on input "MIST" at bounding box center [225, 44] width 411 height 6
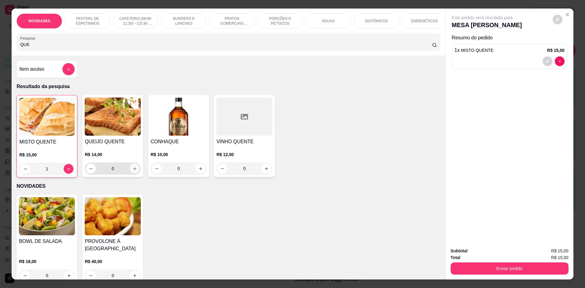
type input "QUE"
click at [134, 171] on icon "increase-product-quantity" at bounding box center [134, 168] width 5 height 5
type input "1"
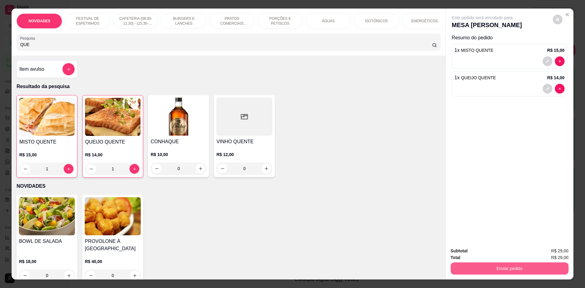
click at [469, 270] on button "Enviar pedido" at bounding box center [509, 268] width 118 height 12
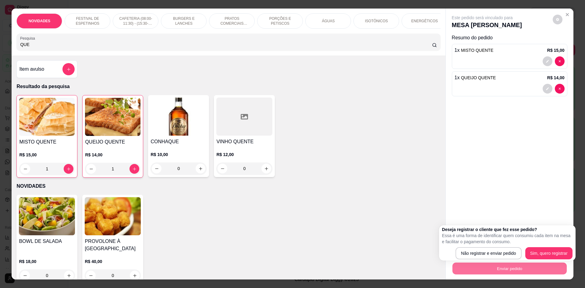
click at [428, 237] on div "BOWL DE SALADA R$ 18,00 0 PROVOLONE À [GEOGRAPHIC_DATA] R$ 40,00 0" at bounding box center [227, 239] width 423 height 89
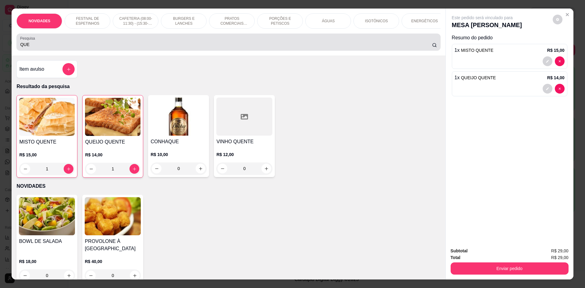
click at [120, 45] on div "QUE" at bounding box center [228, 42] width 416 height 12
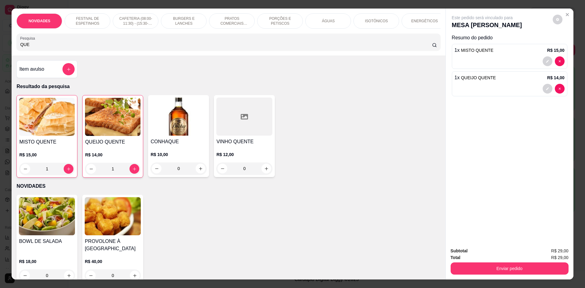
click at [116, 47] on input "QUE" at bounding box center [225, 44] width 411 height 6
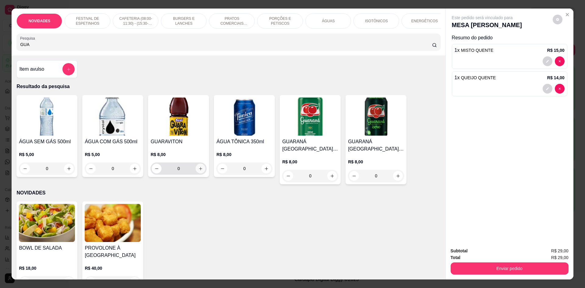
type input "GUA"
click at [198, 171] on icon "increase-product-quantity" at bounding box center [200, 168] width 5 height 5
type input "1"
click at [68, 171] on icon "increase-product-quantity" at bounding box center [69, 168] width 5 height 5
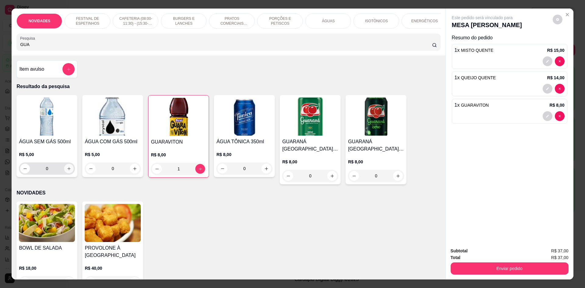
type input "1"
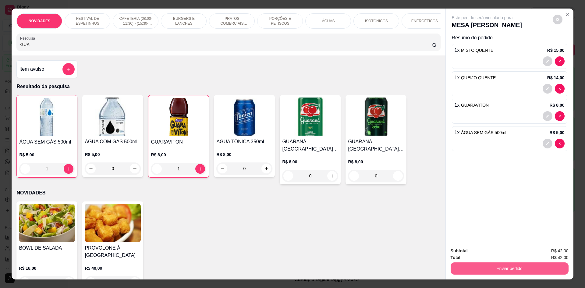
click at [518, 267] on button "Enviar pedido" at bounding box center [509, 268] width 118 height 12
click at [504, 253] on button "Não registrar e enviar pedido" at bounding box center [488, 253] width 61 height 11
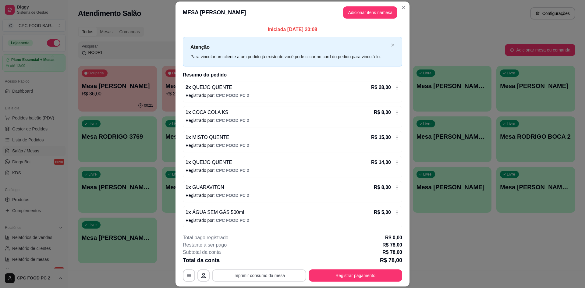
click at [273, 275] on button "Imprimir consumo da mesa" at bounding box center [259, 275] width 94 height 12
click at [331, 277] on button "Registrar pagamento" at bounding box center [355, 275] width 91 height 12
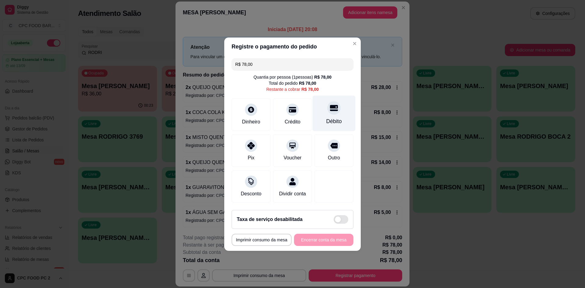
click at [331, 109] on div at bounding box center [333, 107] width 13 height 13
type input "R$ 0,00"
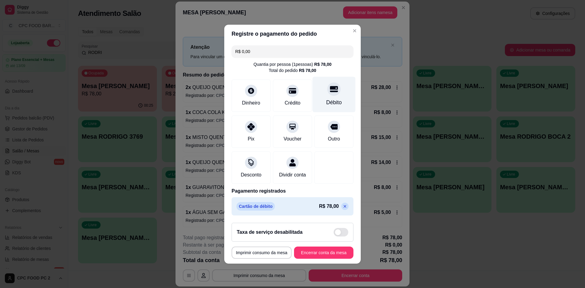
click at [340, 94] on div "Débito" at bounding box center [333, 94] width 43 height 36
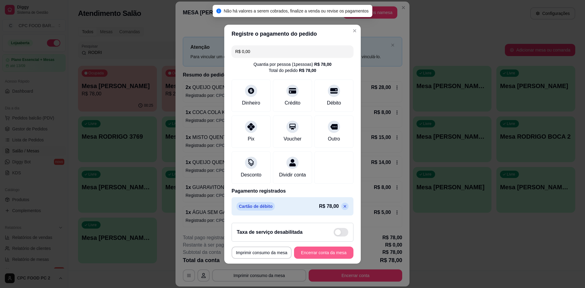
click at [312, 258] on button "Encerrar conta da mesa" at bounding box center [323, 252] width 59 height 12
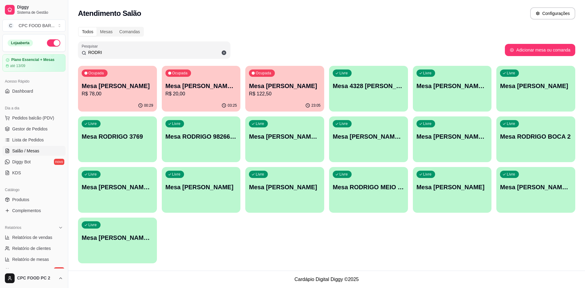
click at [130, 83] on p "Mesa [PERSON_NAME]" at bounding box center [118, 86] width 72 height 9
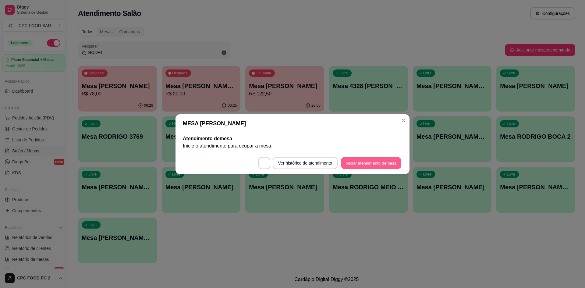
click at [367, 166] on button "Iniciar atendimento de mesa" at bounding box center [371, 163] width 60 height 12
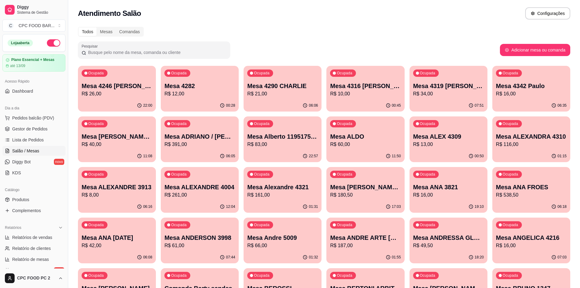
click at [120, 54] on input "Pesquisar" at bounding box center [156, 52] width 140 height 6
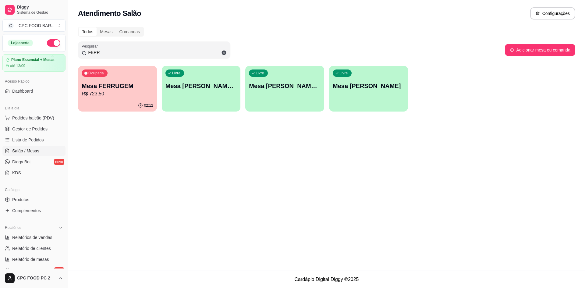
type input "FERR"
click at [109, 92] on p "R$ 723,50" at bounding box center [117, 93] width 69 height 7
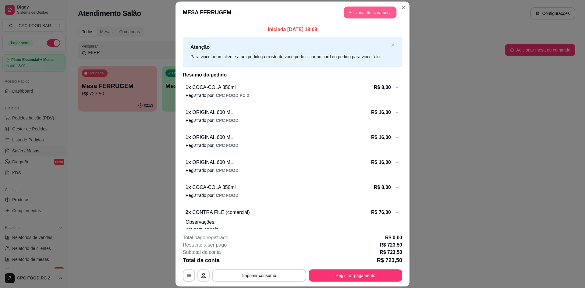
click at [364, 9] on button "Adicionar itens na mesa" at bounding box center [370, 12] width 52 height 12
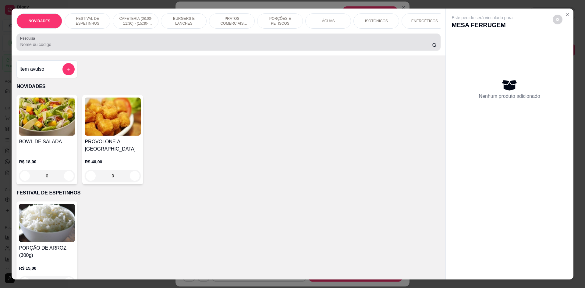
click at [147, 47] on input "Pesquisa" at bounding box center [225, 44] width 411 height 6
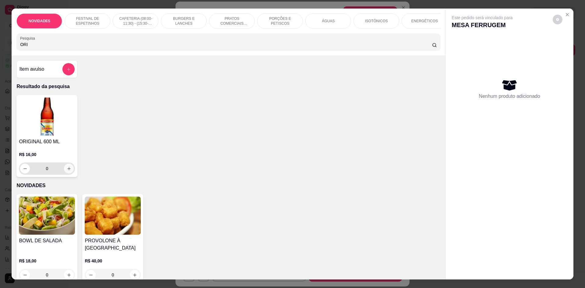
type input "ORI"
click at [69, 172] on button "increase-product-quantity" at bounding box center [68, 168] width 9 height 9
type input "1"
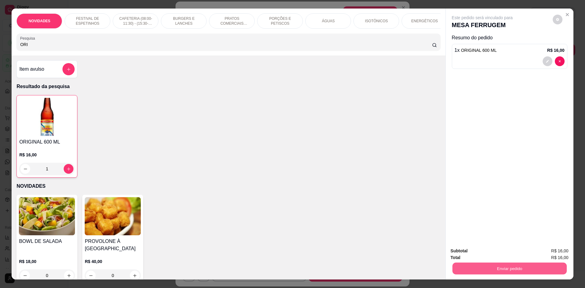
click at [532, 266] on button "Enviar pedido" at bounding box center [509, 268] width 114 height 12
click at [505, 248] on button "Não registrar e enviar pedido" at bounding box center [488, 254] width 63 height 12
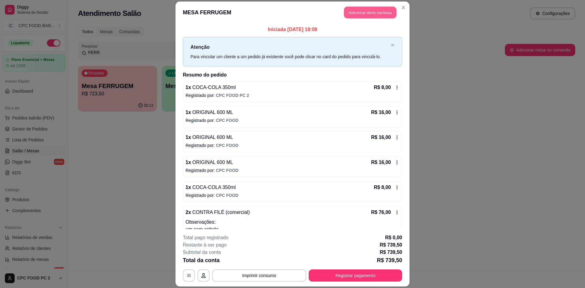
click at [352, 11] on button "Adicionar itens na mesa" at bounding box center [370, 12] width 52 height 12
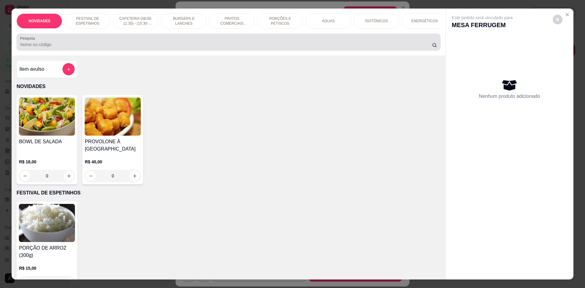
click at [200, 47] on input "Pesquisa" at bounding box center [225, 44] width 411 height 6
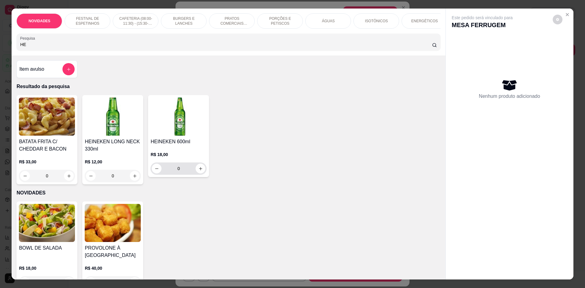
type input "HE"
click at [201, 172] on button "increase-product-quantity" at bounding box center [200, 168] width 10 height 10
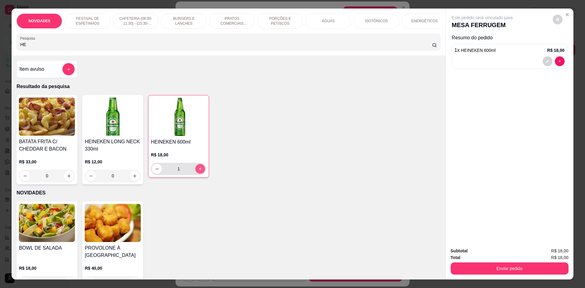
type input "1"
click at [509, 266] on button "Enviar pedido" at bounding box center [509, 268] width 118 height 12
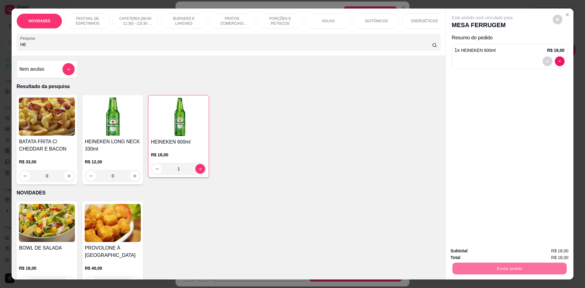
click at [503, 257] on button "Não registrar e enviar pedido" at bounding box center [488, 254] width 63 height 12
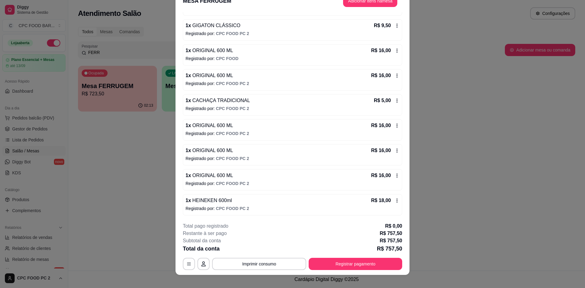
scroll to position [18, 0]
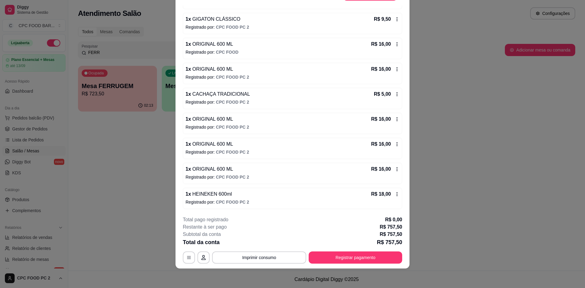
click at [394, 195] on icon at bounding box center [396, 194] width 5 height 5
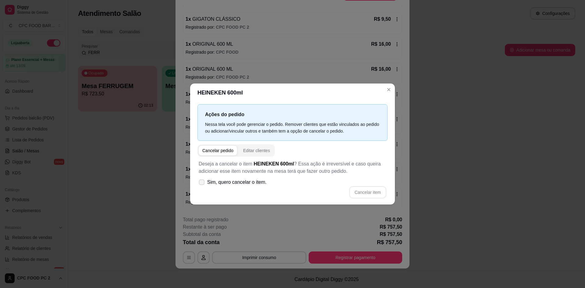
click at [206, 183] on label "Sim, quero cancelar o item." at bounding box center [232, 182] width 73 height 12
click at [202, 183] on input "Sim, quero cancelar o item." at bounding box center [200, 185] width 4 height 4
checkbox input "true"
click at [377, 194] on button "Cancelar item" at bounding box center [367, 192] width 37 height 12
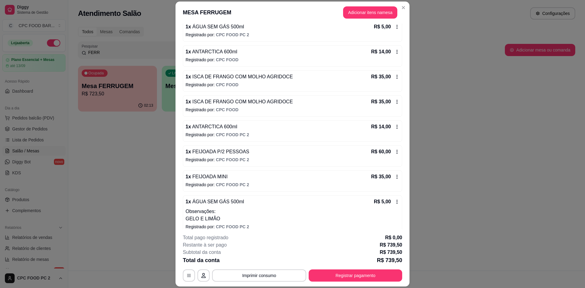
scroll to position [486, 0]
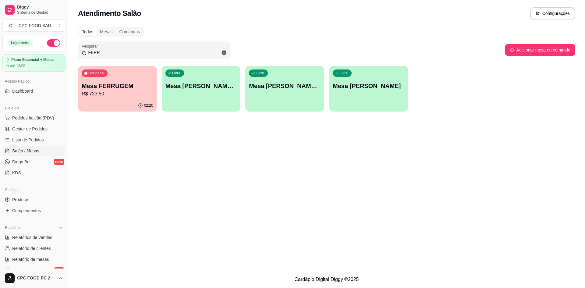
click at [160, 55] on input "FERR" at bounding box center [156, 52] width 140 height 6
click at [160, 53] on input "FERR" at bounding box center [156, 52] width 140 height 6
click at [161, 52] on input "FERR" at bounding box center [156, 52] width 140 height 6
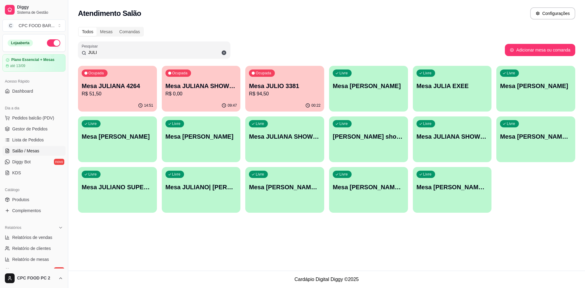
type input "JULI"
click at [277, 93] on p "R$ 94,50" at bounding box center [285, 93] width 72 height 7
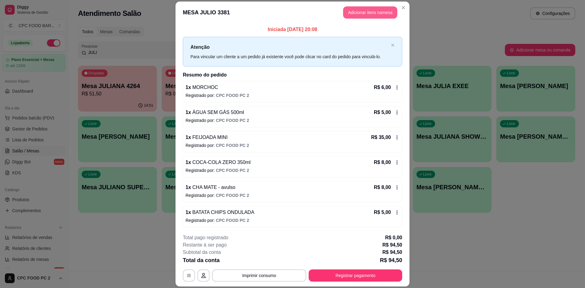
click at [363, 17] on button "Adicionar itens na mesa" at bounding box center [370, 12] width 54 height 12
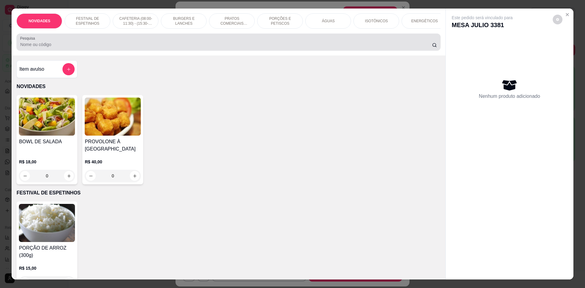
click at [156, 47] on input "Pesquisa" at bounding box center [225, 44] width 411 height 6
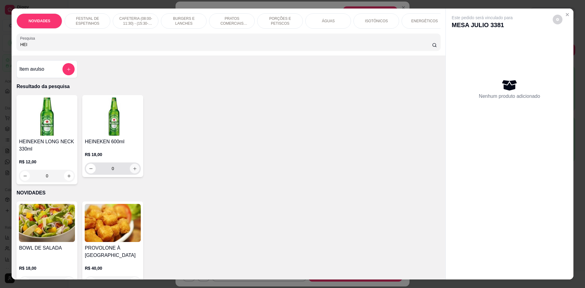
type input "HEI"
click at [134, 171] on icon "increase-product-quantity" at bounding box center [134, 168] width 5 height 5
type input "1"
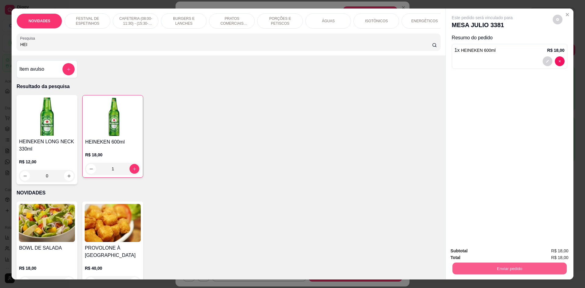
click at [481, 268] on button "Enviar pedido" at bounding box center [509, 268] width 114 height 12
click at [484, 252] on button "Não registrar e enviar pedido" at bounding box center [488, 254] width 63 height 12
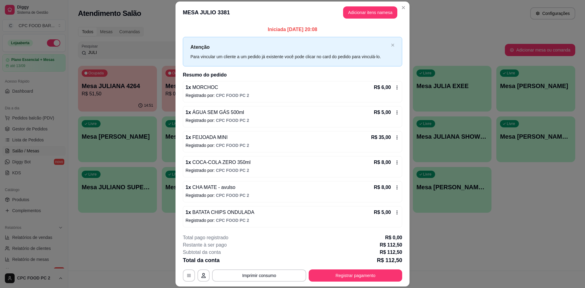
scroll to position [125, 0]
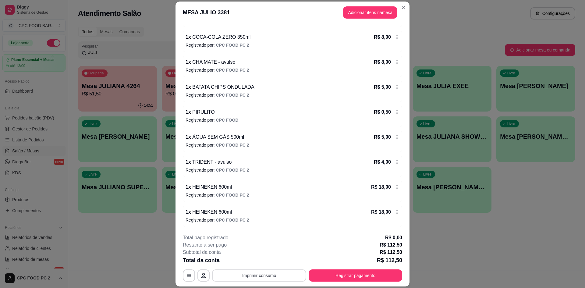
click at [235, 276] on button "Imprimir consumo" at bounding box center [259, 275] width 94 height 12
click at [261, 281] on div "**********" at bounding box center [292, 275] width 219 height 12
click at [261, 277] on button "Imprimir consumo" at bounding box center [259, 275] width 94 height 12
click at [256, 259] on button "Impressora" at bounding box center [258, 260] width 43 height 9
click at [246, 277] on button "Imprimir consumo" at bounding box center [259, 275] width 94 height 12
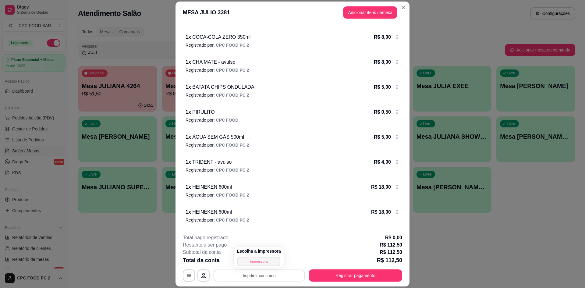
click at [256, 264] on button "Impressora" at bounding box center [258, 260] width 43 height 9
click at [244, 273] on button "Imprimir consumo" at bounding box center [259, 275] width 94 height 12
click at [244, 262] on button "Impressora" at bounding box center [258, 260] width 43 height 9
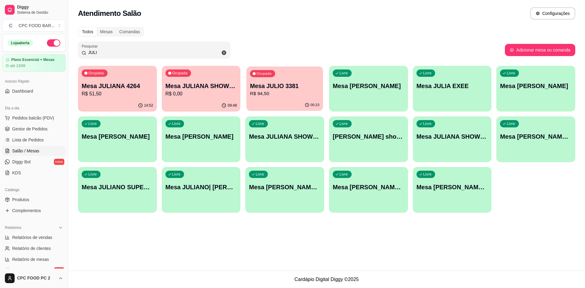
click at [281, 93] on p "R$ 94,50" at bounding box center [284, 93] width 69 height 7
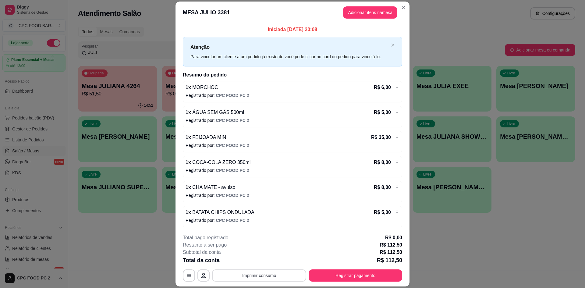
click at [249, 277] on button "Imprimir consumo" at bounding box center [259, 275] width 94 height 12
click at [262, 261] on button "Impressora" at bounding box center [258, 260] width 43 height 9
click at [249, 268] on div "**********" at bounding box center [292, 257] width 219 height 47
click at [247, 272] on button "Imprimir consumo" at bounding box center [259, 275] width 94 height 12
click at [256, 262] on button "Impressora" at bounding box center [258, 260] width 43 height 9
